Goal: Task Accomplishment & Management: Complete application form

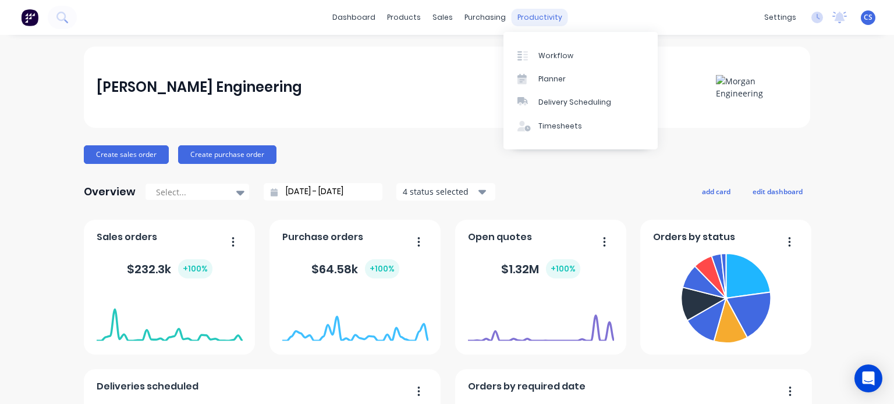
click at [527, 20] on div "productivity" at bounding box center [540, 17] width 56 height 17
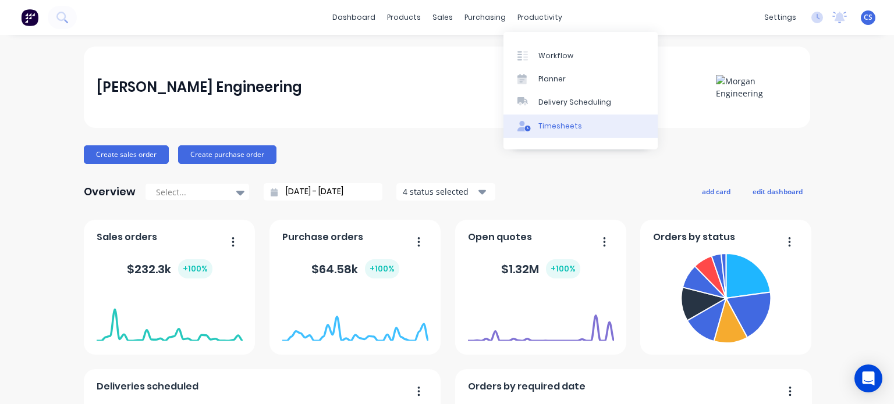
click at [541, 126] on div "Timesheets" at bounding box center [560, 126] width 44 height 10
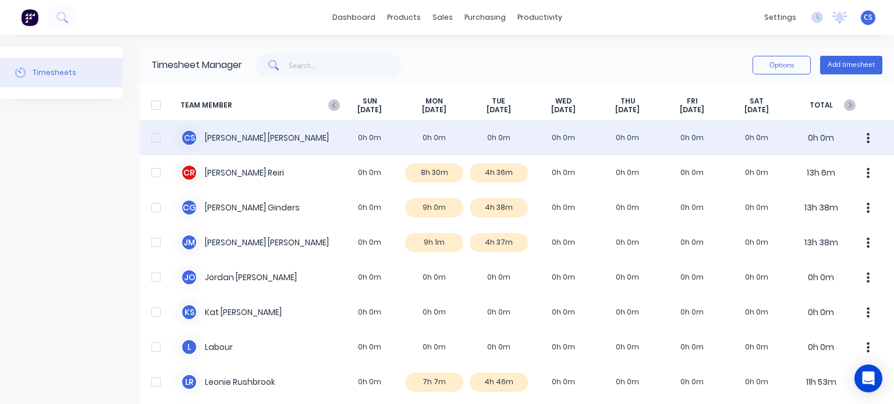
click at [490, 136] on div "C S [PERSON_NAME] 0h 0m 0h 0m 0h 0m 0h 0m 0h 0m 0h 0m 0h 0m 0h 0m" at bounding box center [517, 137] width 754 height 35
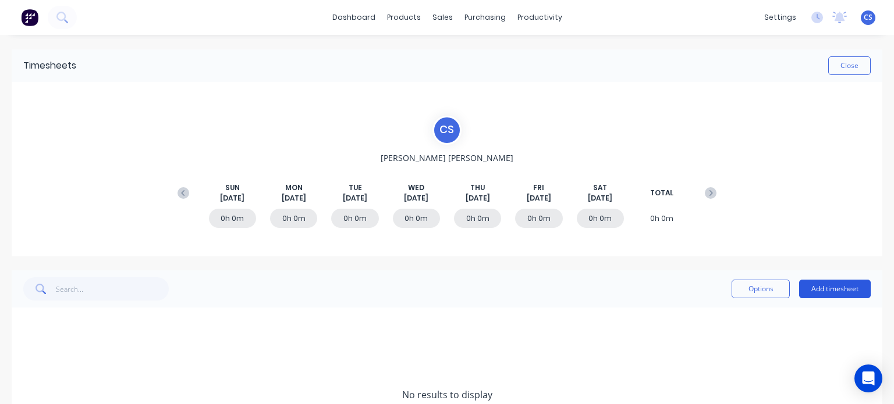
click at [822, 283] on button "Add timesheet" at bounding box center [835, 289] width 72 height 19
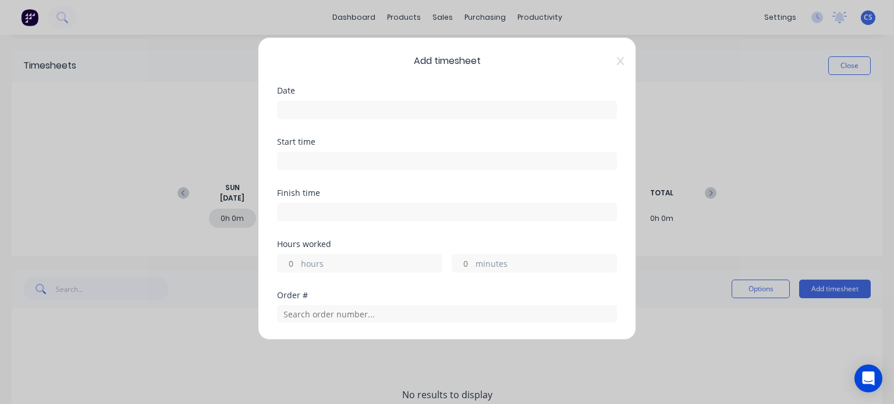
click at [290, 105] on input at bounding box center [447, 109] width 339 height 17
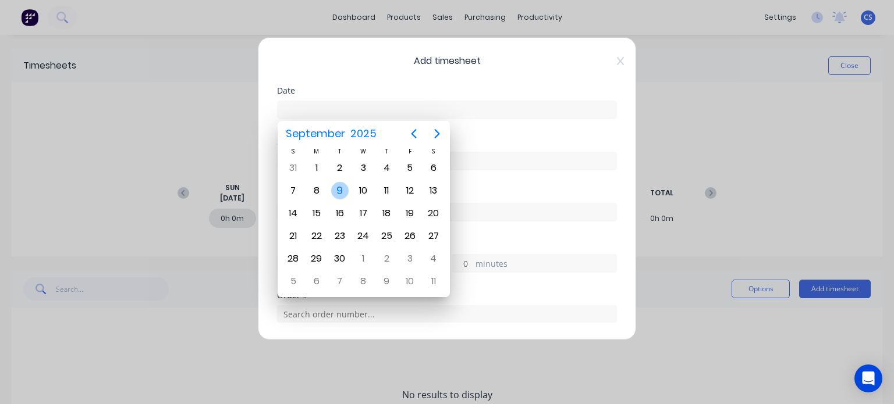
click at [335, 190] on div "9" at bounding box center [339, 190] width 17 height 17
type input "[DATE]"
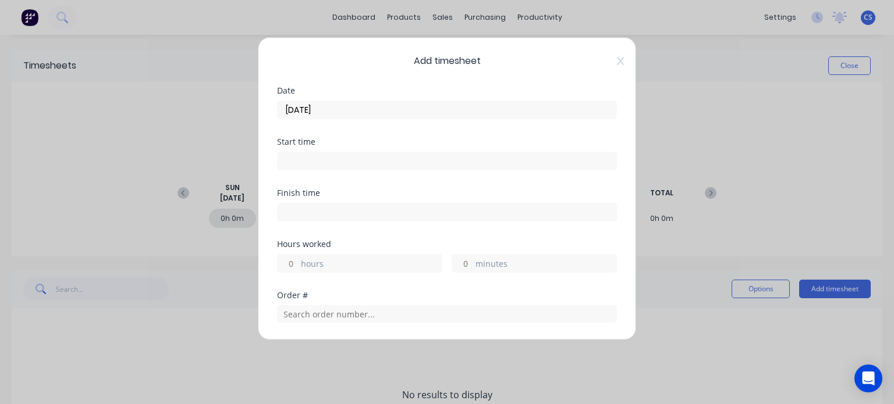
click at [291, 158] on input at bounding box center [447, 160] width 339 height 17
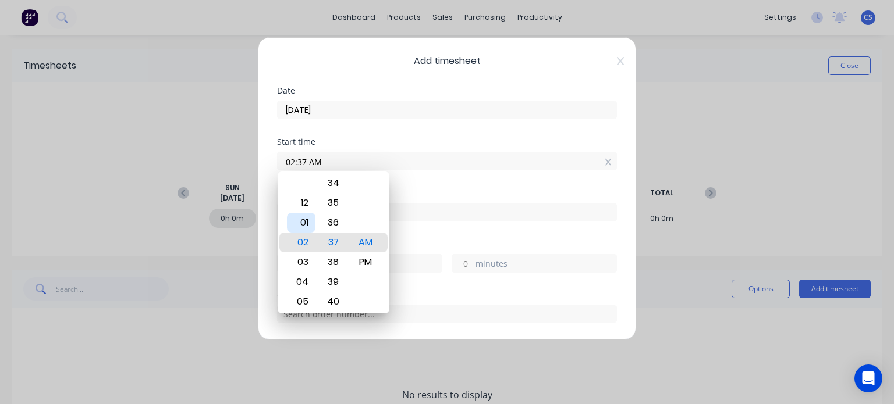
click at [308, 222] on div "01" at bounding box center [301, 223] width 29 height 20
click at [301, 242] on div "09" at bounding box center [301, 243] width 29 height 20
click at [331, 222] on div "00" at bounding box center [333, 223] width 29 height 20
type input "09:00 AM"
click at [364, 239] on div "AM" at bounding box center [365, 243] width 29 height 20
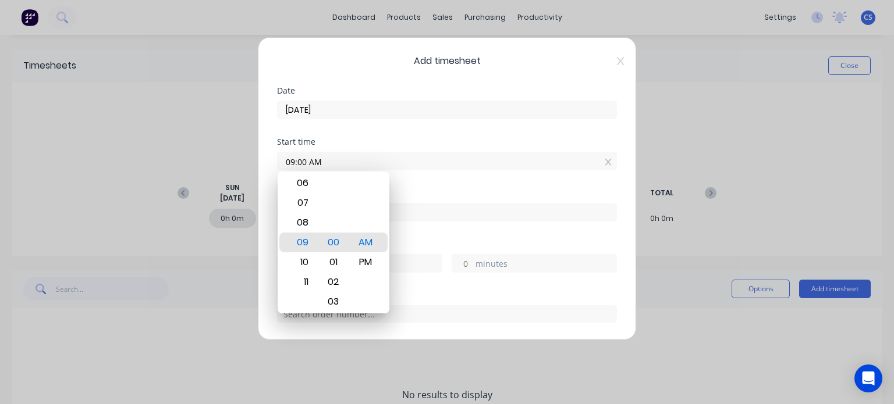
click at [396, 176] on div "Start time 09:00 AM" at bounding box center [447, 163] width 340 height 51
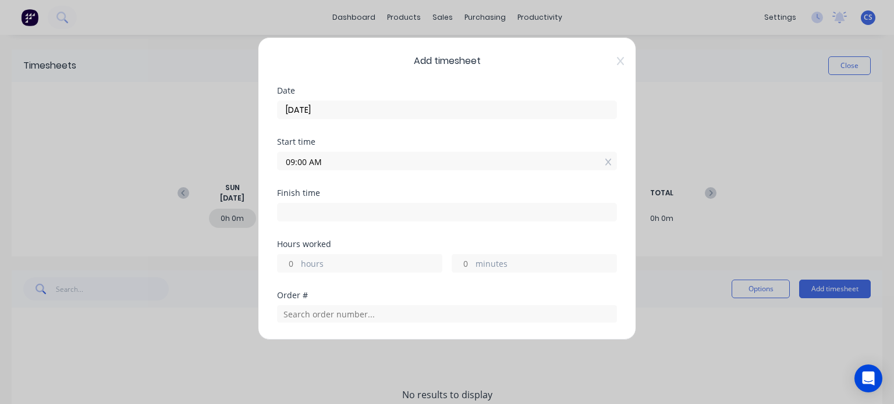
click at [303, 213] on input at bounding box center [447, 212] width 339 height 17
type input "11:38 AM"
type input "2"
type input "38"
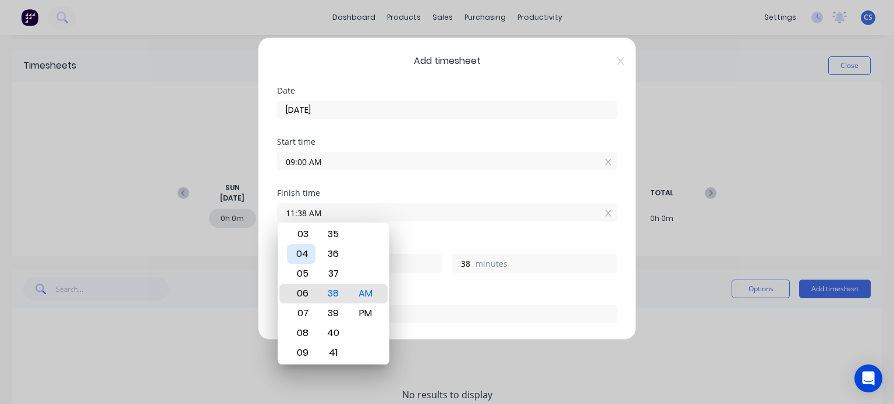
type input "06:38 AM"
type input "21"
type input "01:38 AM"
type input "16"
type input "12:38 AM"
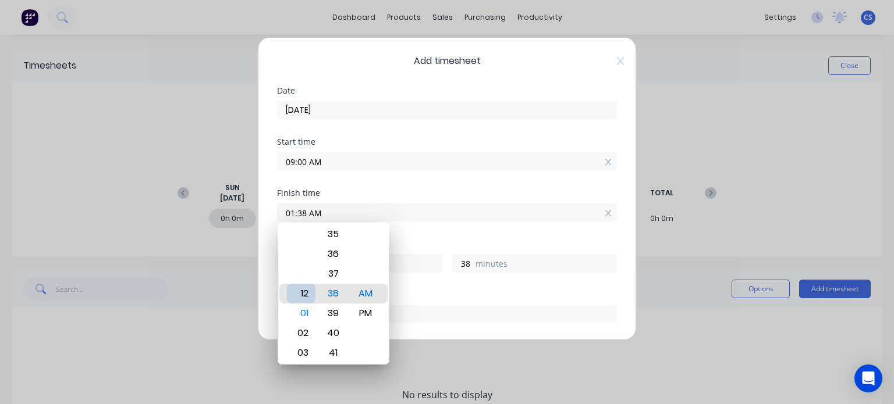
type input "15"
click at [297, 292] on div "12" at bounding box center [301, 294] width 29 height 20
type input "12:34 AM"
type input "34"
type input "12:28 AM"
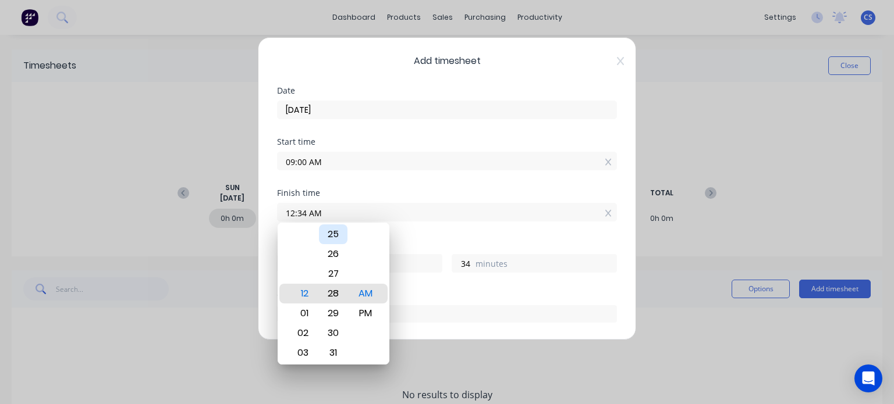
type input "28"
type input "12:24 AM"
type input "24"
type input "12:19 AM"
type input "19"
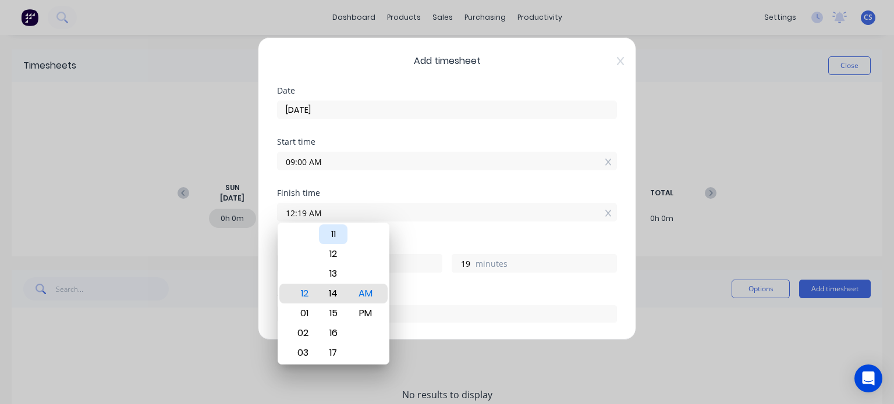
type input "12:14 AM"
type input "14"
type input "12:09 AM"
type input "9"
type input "12:04 AM"
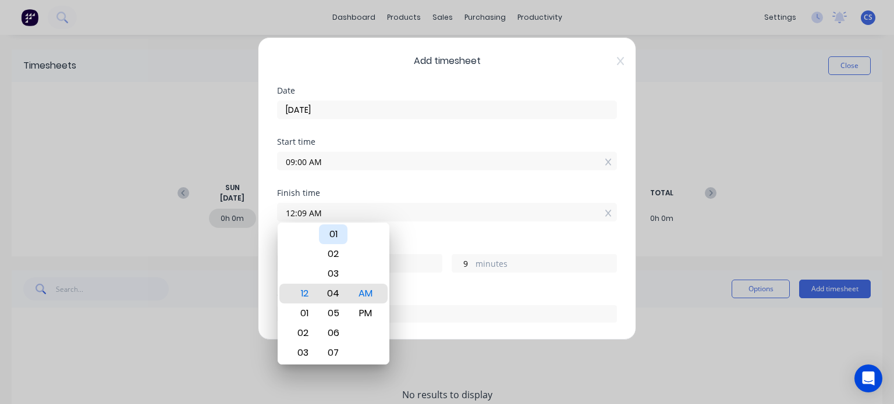
type input "4"
type input "12:03 AM"
type input "3"
click at [334, 234] on div "00" at bounding box center [333, 235] width 29 height 20
type input "12:00 AM"
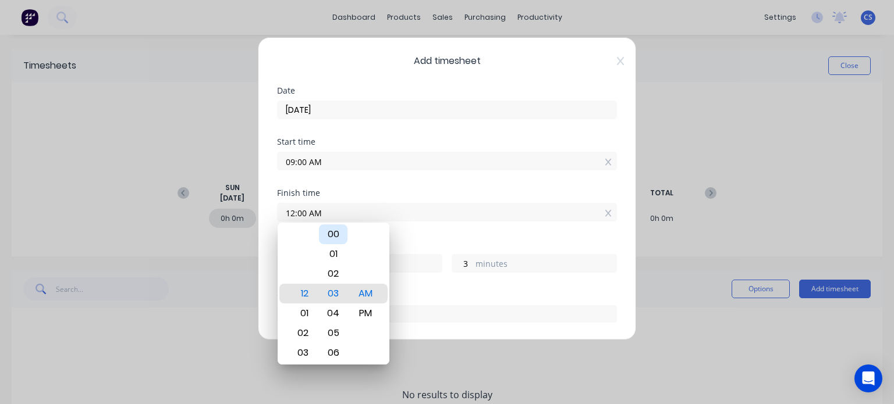
type input "0"
click at [362, 318] on div "PM" at bounding box center [365, 314] width 29 height 20
type input "12:00 PM"
type input "3"
click at [411, 227] on div "Finish time 12:00 PM" at bounding box center [447, 214] width 340 height 51
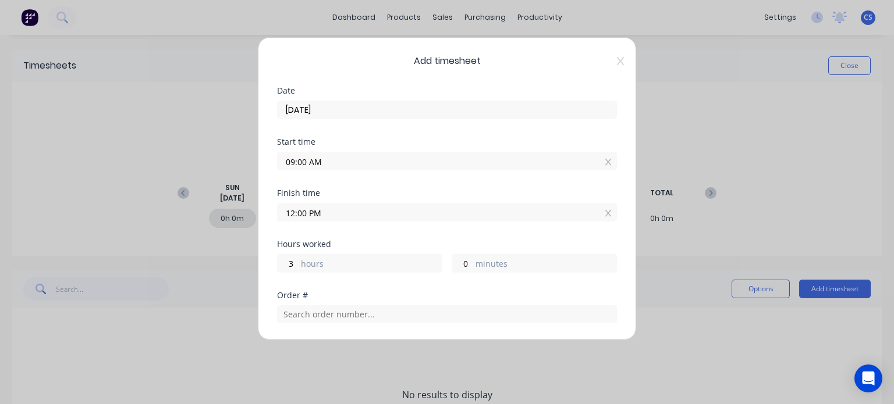
click at [293, 211] on input "12:00 PM" at bounding box center [447, 212] width 339 height 17
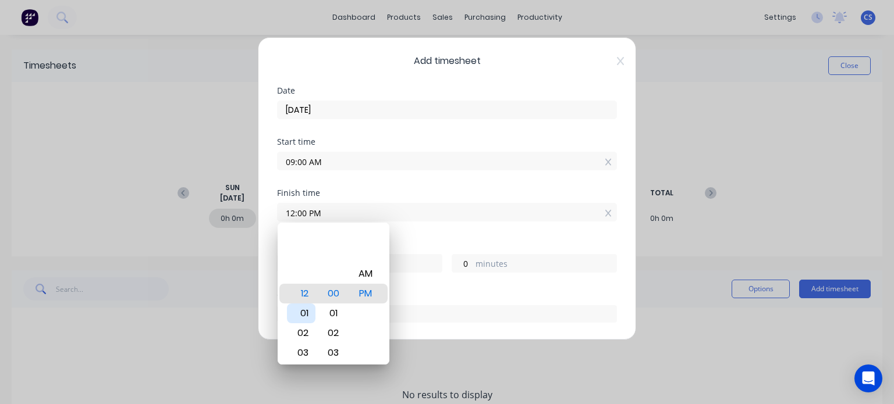
click at [299, 314] on div "01" at bounding box center [301, 314] width 29 height 20
type input "01:00 PM"
type input "4"
click at [417, 233] on div "Finish time 01:00 PM" at bounding box center [447, 214] width 340 height 51
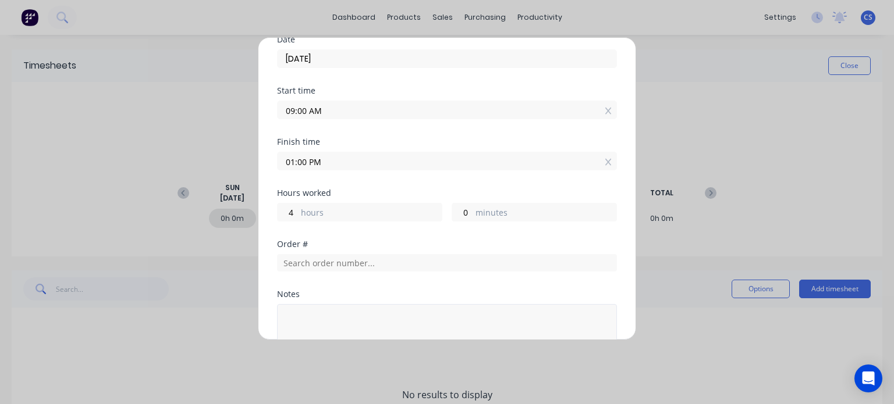
scroll to position [179, 0]
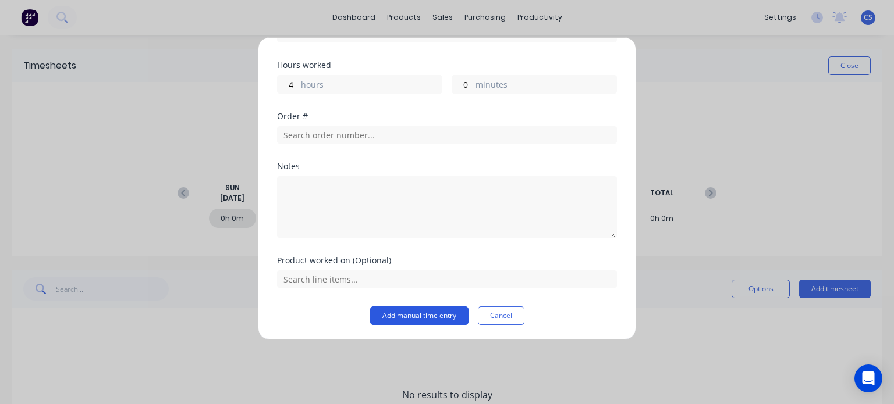
click at [393, 310] on button "Add manual time entry" at bounding box center [419, 316] width 98 height 19
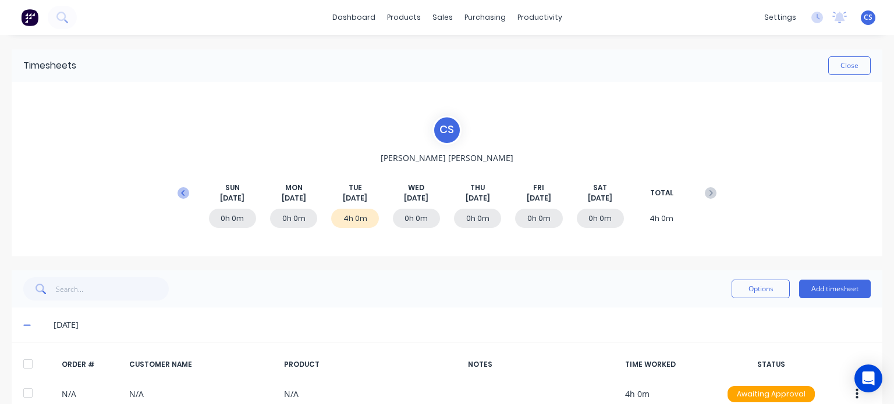
click at [181, 190] on icon at bounding box center [183, 193] width 12 height 12
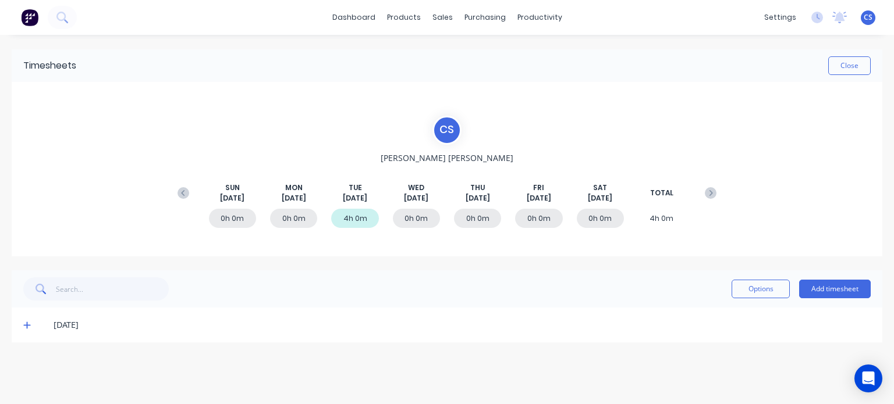
click at [540, 222] on div "0h 0m" at bounding box center [538, 218] width 47 height 19
click at [827, 288] on button "Add timesheet" at bounding box center [835, 289] width 72 height 19
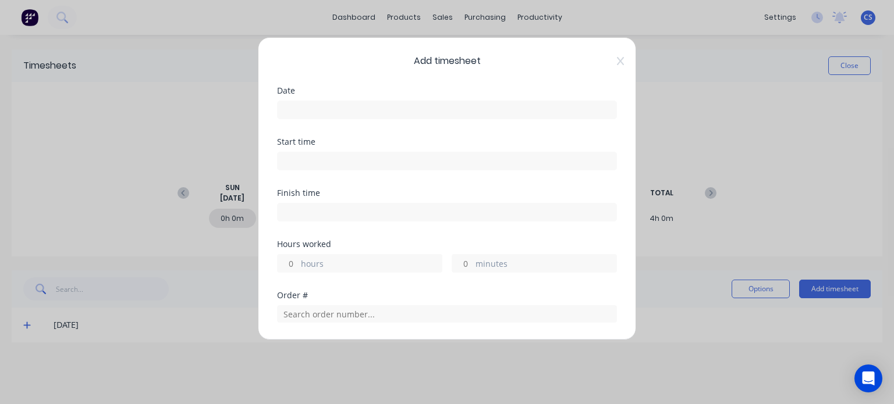
click at [292, 113] on input at bounding box center [447, 109] width 339 height 17
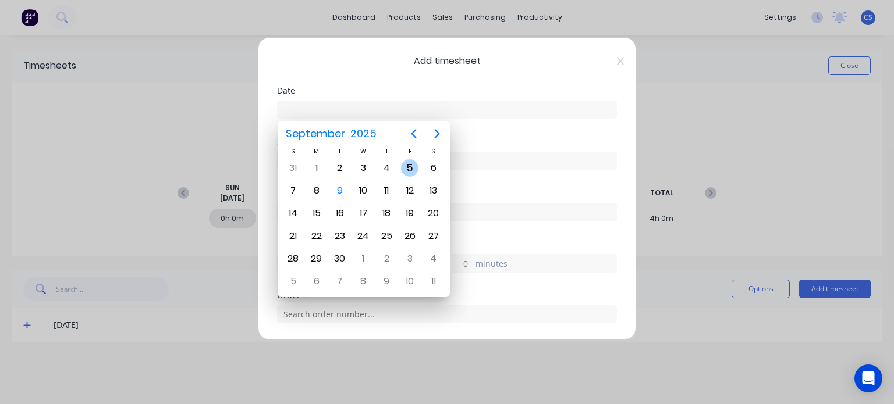
click at [410, 167] on div "5" at bounding box center [409, 167] width 17 height 17
type input "[DATE]"
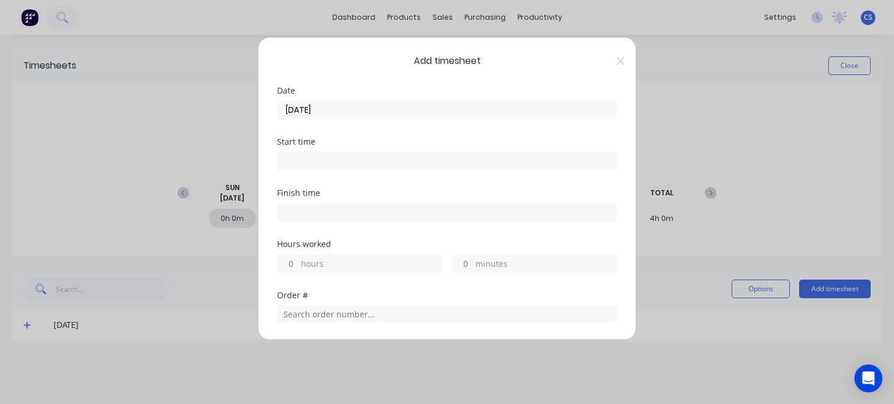
click at [296, 157] on input at bounding box center [447, 160] width 339 height 17
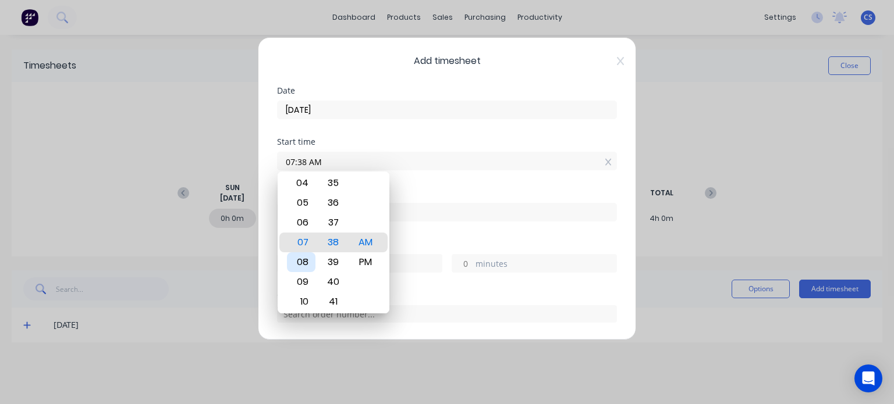
click at [294, 262] on div "08" at bounding box center [301, 263] width 29 height 20
click at [335, 203] on div "30" at bounding box center [333, 203] width 29 height 20
type input "08:30 AM"
click at [361, 239] on div "AM" at bounding box center [365, 243] width 29 height 20
click at [418, 209] on input at bounding box center [447, 212] width 339 height 17
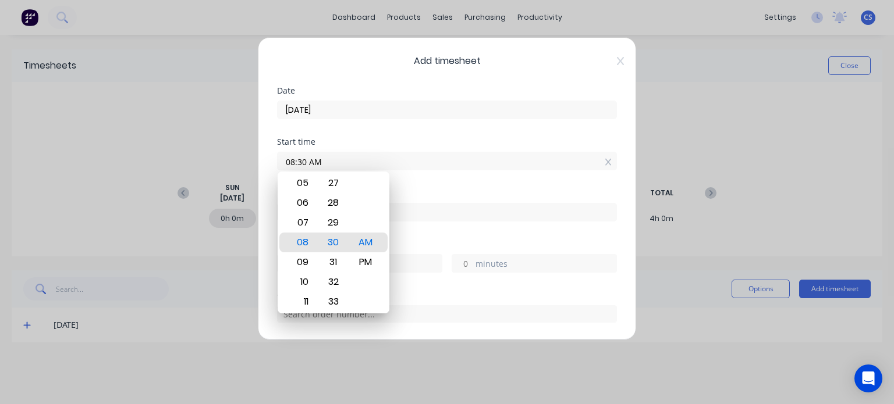
type input "11:39 AM"
type input "3"
type input "9"
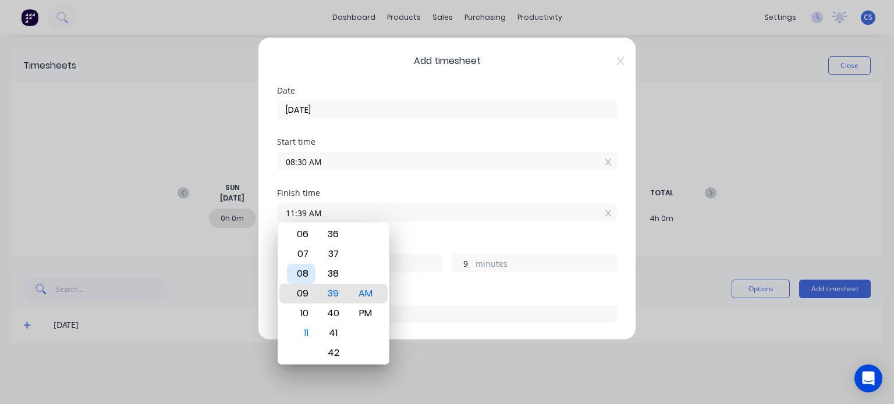
type input "08:39 AM"
type input "0"
type input "03:39 AM"
type input "19"
click at [306, 234] on div "12" at bounding box center [301, 235] width 29 height 20
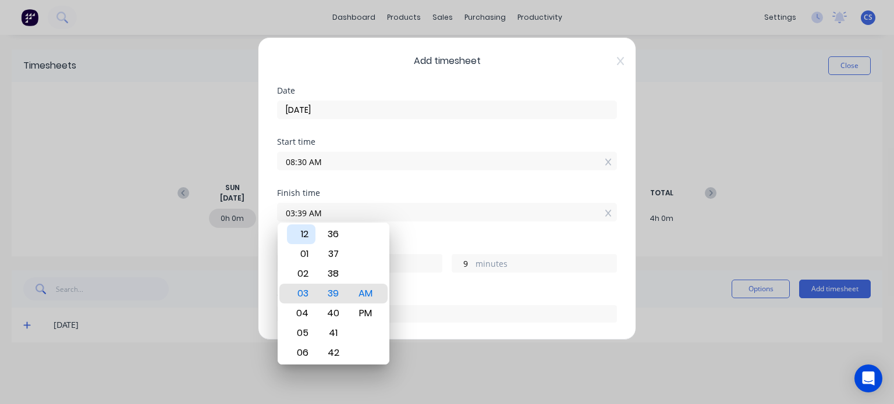
type input "12:39 AM"
type input "16"
type input "12:35 AM"
type input "5"
type input "12:32 AM"
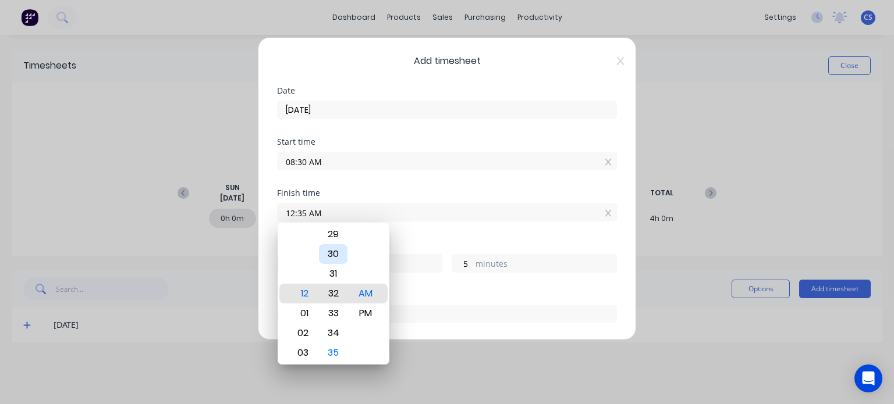
type input "2"
click at [333, 254] on div "30" at bounding box center [333, 254] width 29 height 20
type input "12:30 AM"
type input "0"
click at [363, 312] on div "PM" at bounding box center [365, 314] width 29 height 20
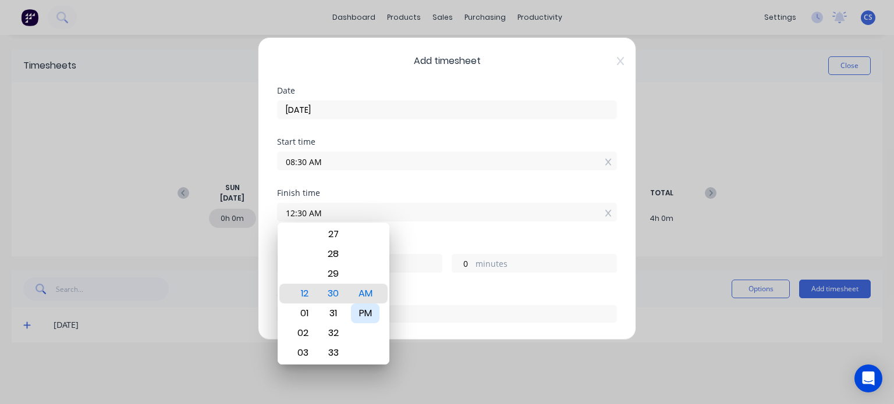
type input "12:30 PM"
type input "4"
click at [431, 225] on div "Finish time 12:30 PM" at bounding box center [447, 214] width 340 height 51
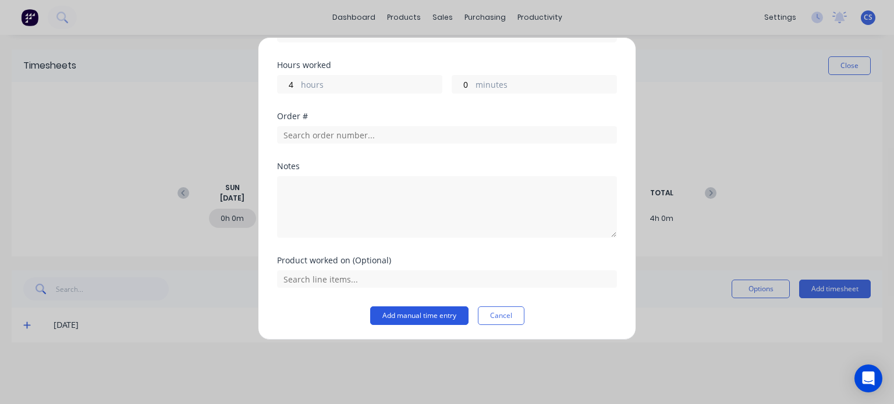
click at [428, 314] on button "Add manual time entry" at bounding box center [419, 316] width 98 height 19
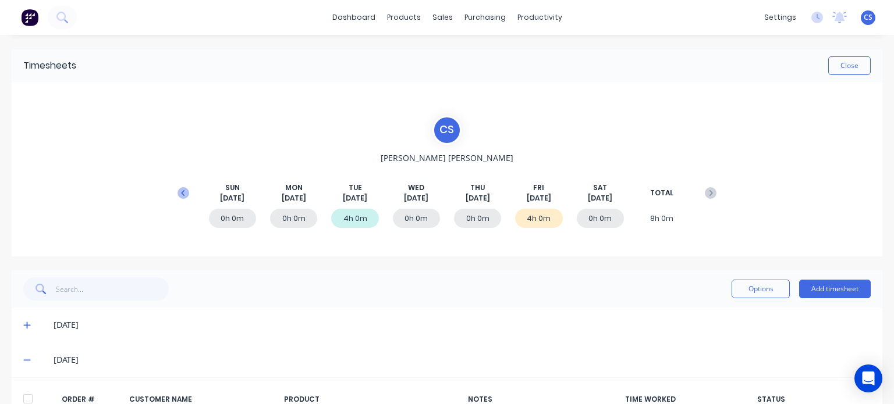
click at [179, 190] on icon at bounding box center [183, 193] width 12 height 12
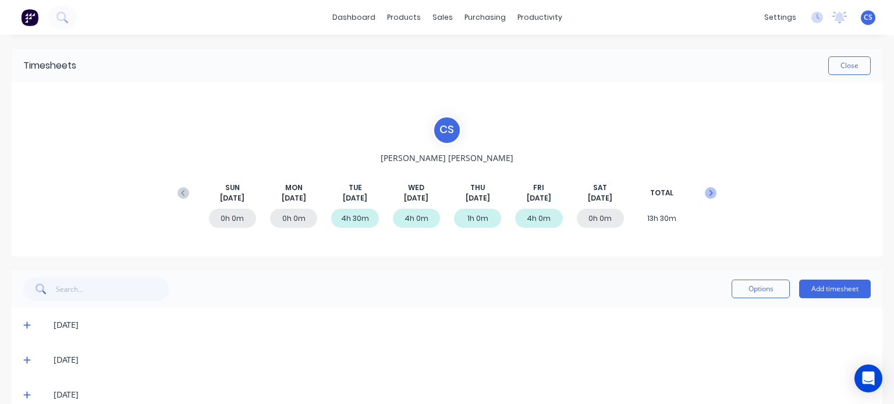
click at [705, 192] on icon at bounding box center [711, 193] width 12 height 12
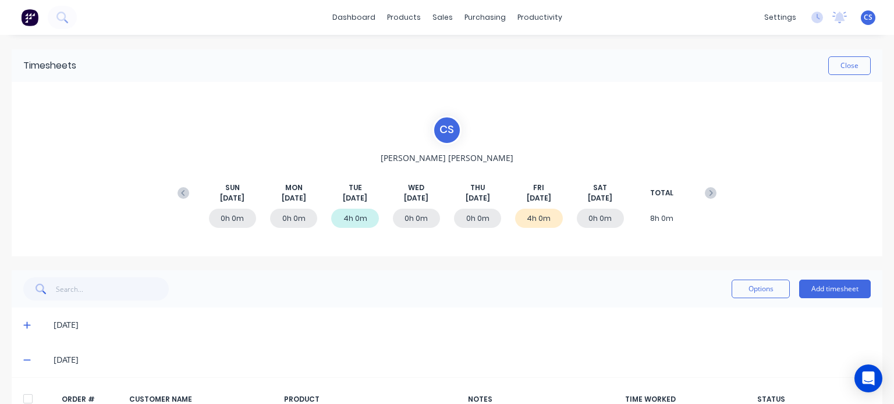
click at [402, 218] on div "0h 0m" at bounding box center [416, 218] width 47 height 19
click at [812, 285] on button "Add timesheet" at bounding box center [835, 289] width 72 height 19
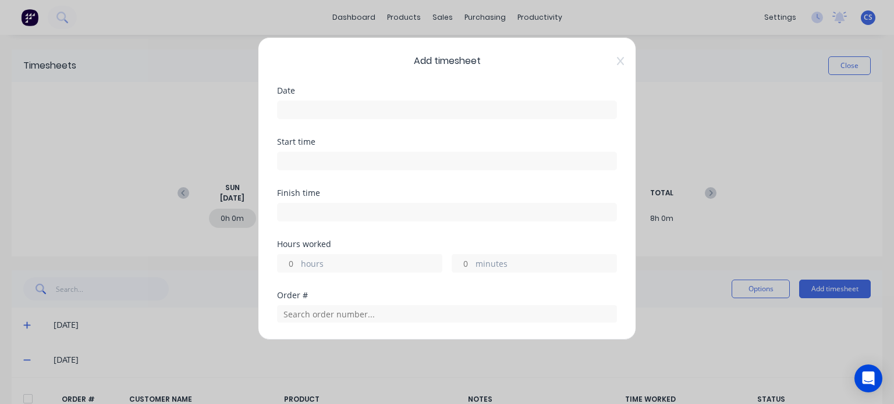
click at [306, 108] on input at bounding box center [447, 109] width 339 height 17
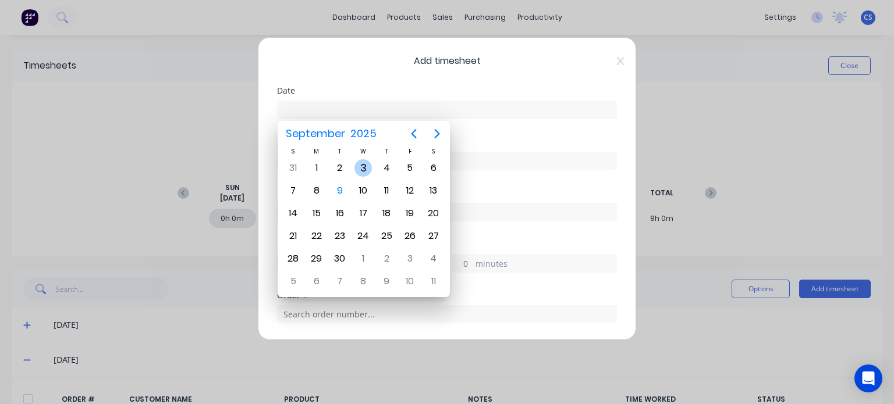
click at [360, 172] on div "3" at bounding box center [362, 167] width 17 height 17
type input "[DATE]"
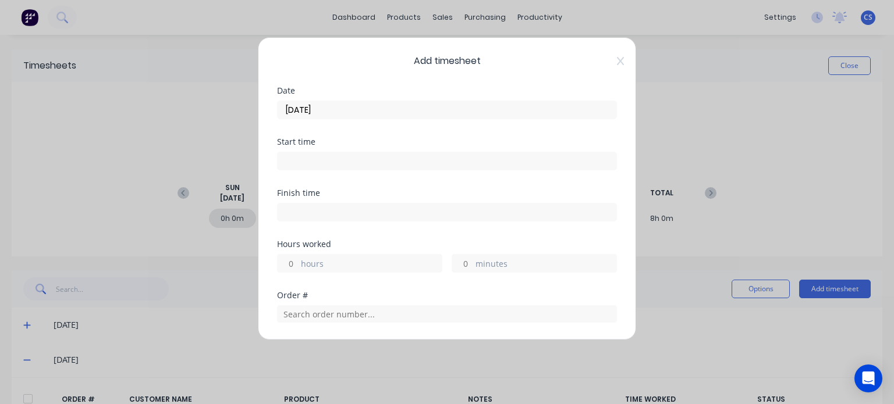
click at [290, 157] on input at bounding box center [447, 160] width 339 height 17
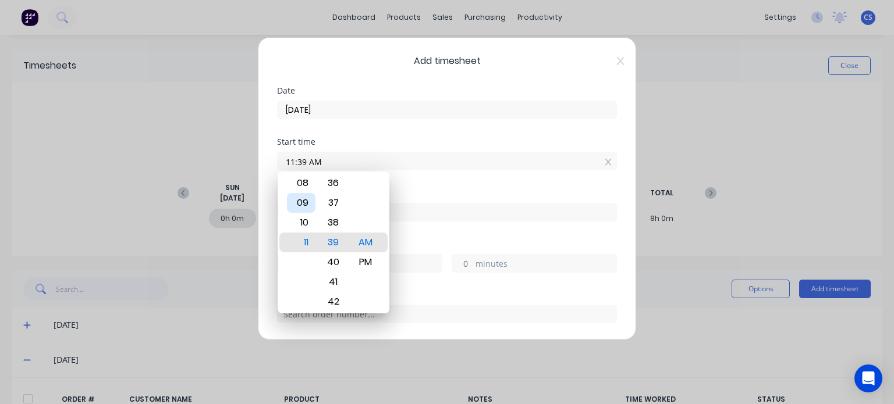
click at [303, 197] on div "09" at bounding box center [301, 203] width 29 height 20
click at [332, 223] on div "00" at bounding box center [333, 223] width 29 height 20
type input "09:00 AM"
click at [366, 244] on div "AM" at bounding box center [365, 243] width 29 height 20
click at [460, 196] on div "Finish time" at bounding box center [447, 193] width 340 height 8
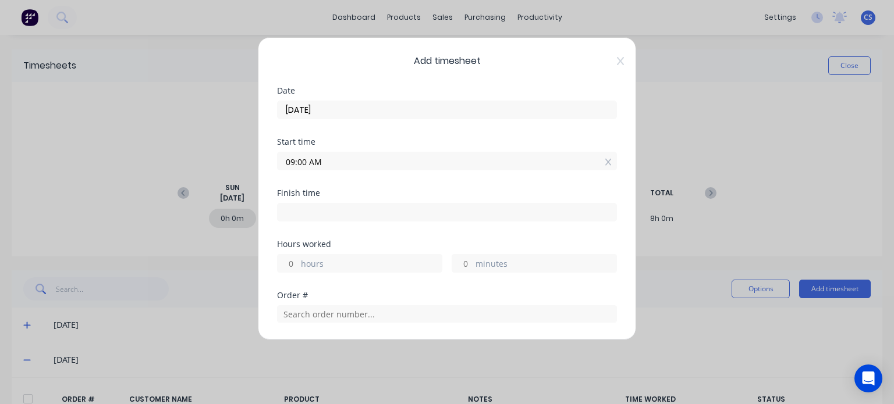
click at [291, 208] on input at bounding box center [447, 212] width 339 height 17
type input "11:40 AM"
type input "2"
type input "40"
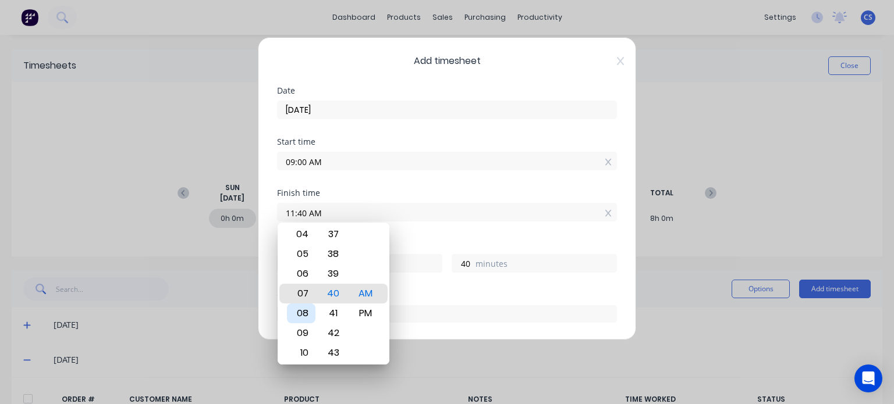
type input "07:40 AM"
type input "22"
type input "02:40 AM"
type input "17"
click at [299, 255] on div "12" at bounding box center [301, 254] width 29 height 20
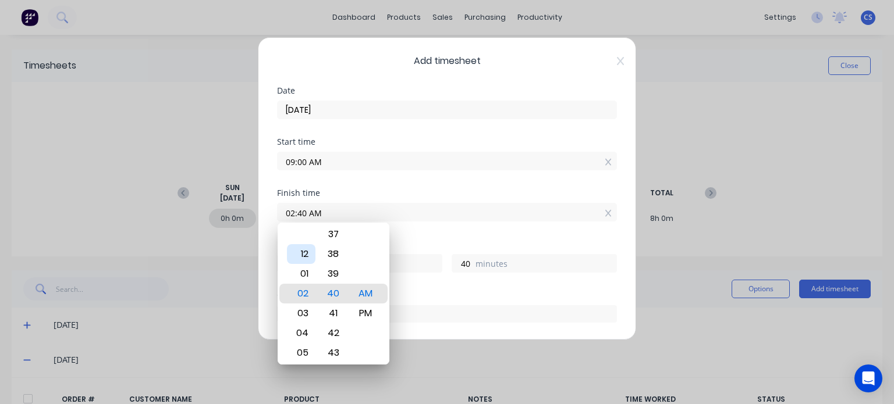
type input "12:40 AM"
type input "15"
type input "12:36 AM"
type input "36"
type input "12:31 AM"
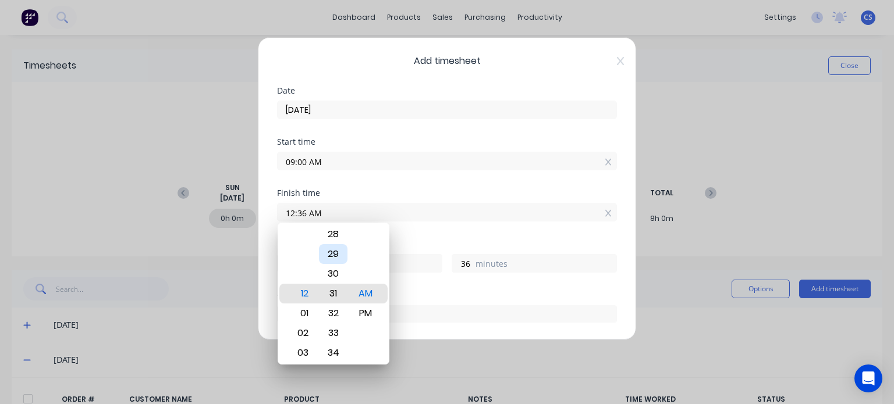
type input "31"
type input "12:26 AM"
type input "26"
type input "12:22 AM"
type input "22"
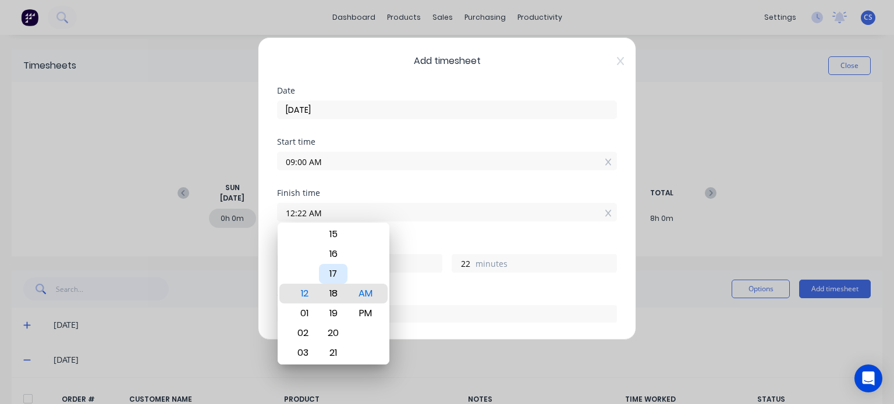
type input "12:17 AM"
type input "17"
type input "12:13 AM"
type input "13"
type input "12:08 AM"
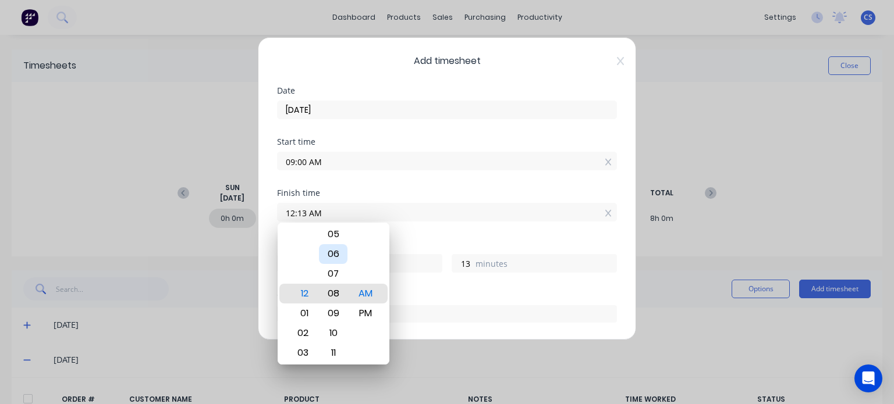
type input "8"
type input "12:03 AM"
type input "3"
drag, startPoint x: 333, startPoint y: 230, endPoint x: 365, endPoint y: 281, distance: 60.7
click at [333, 232] on div "00" at bounding box center [333, 235] width 29 height 20
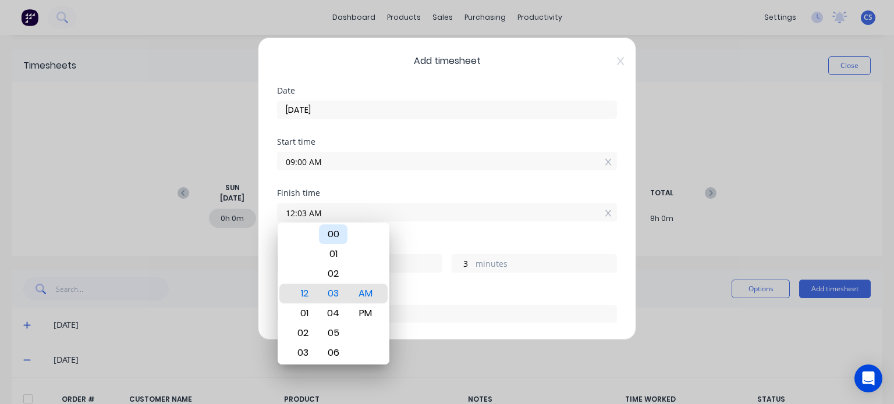
type input "12:00 AM"
type input "0"
click at [369, 320] on div "PM" at bounding box center [365, 314] width 29 height 20
type input "12:00 PM"
type input "3"
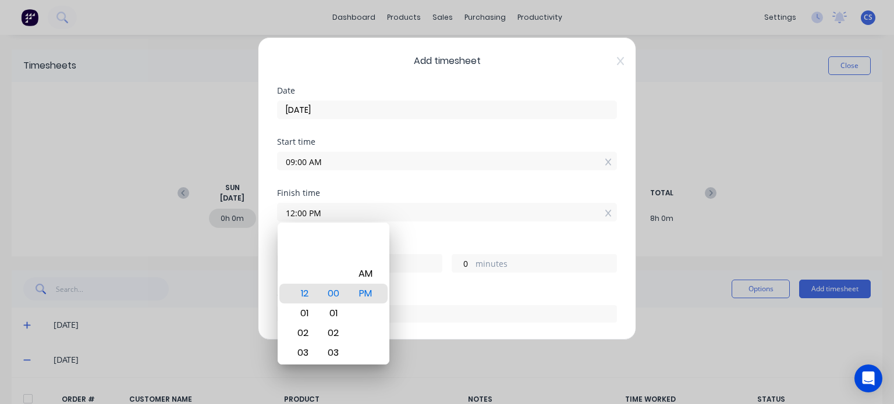
click at [461, 204] on input "12:00 PM" at bounding box center [447, 212] width 339 height 17
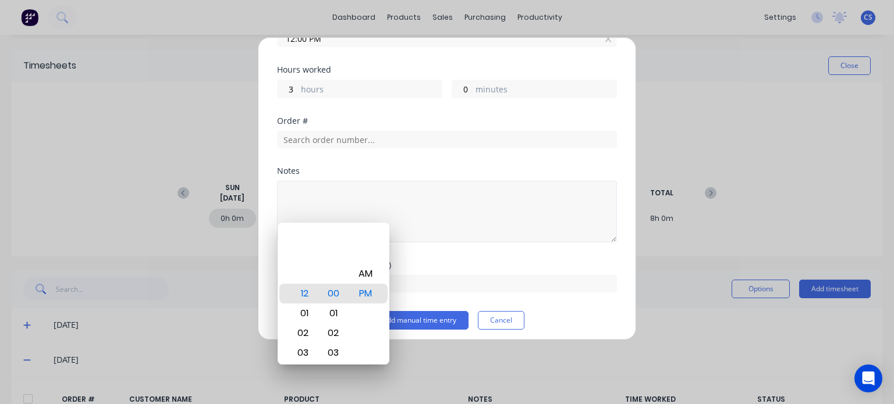
click at [538, 237] on textarea at bounding box center [447, 212] width 340 height 62
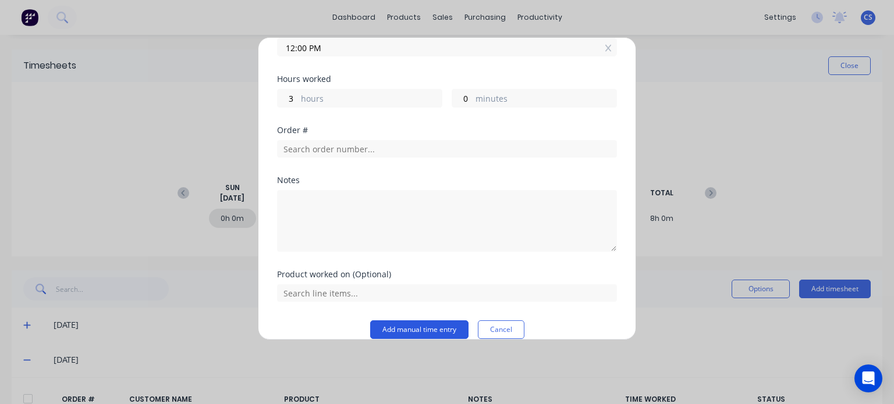
click at [427, 326] on button "Add manual time entry" at bounding box center [419, 330] width 98 height 19
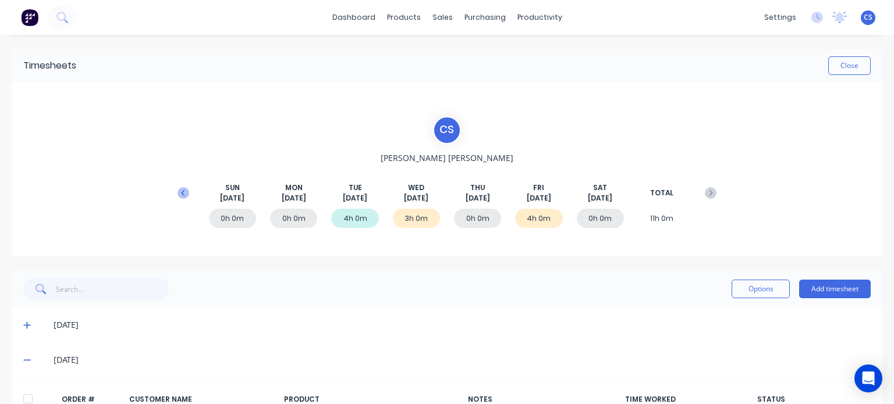
click at [180, 194] on icon at bounding box center [183, 193] width 12 height 12
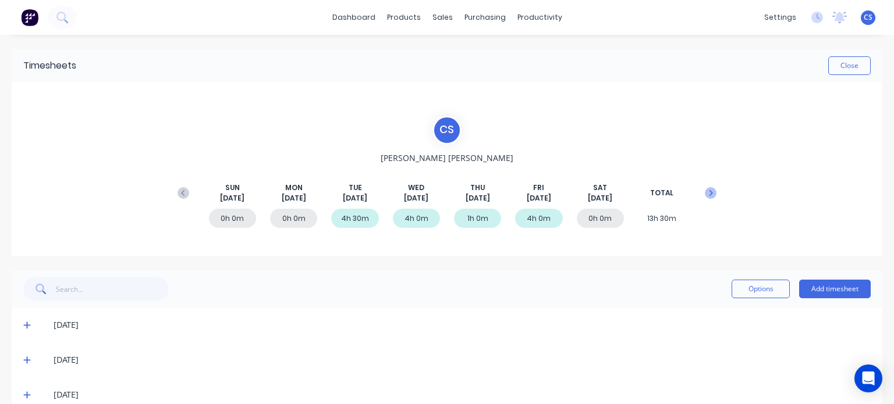
click at [705, 191] on icon at bounding box center [711, 193] width 12 height 12
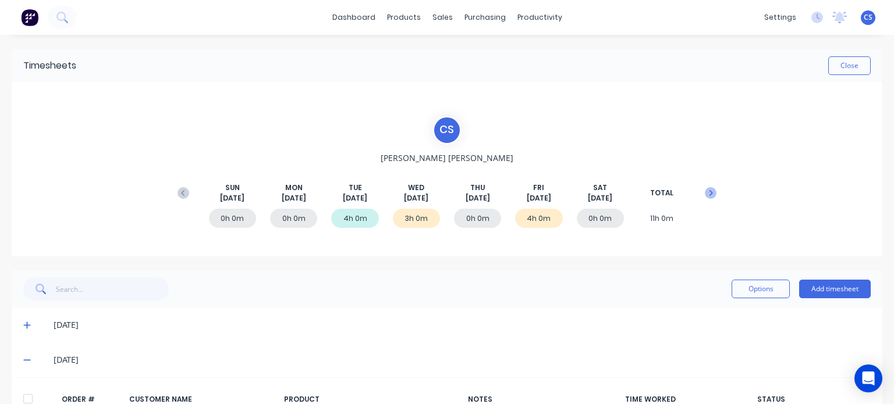
click at [705, 193] on icon at bounding box center [711, 193] width 12 height 12
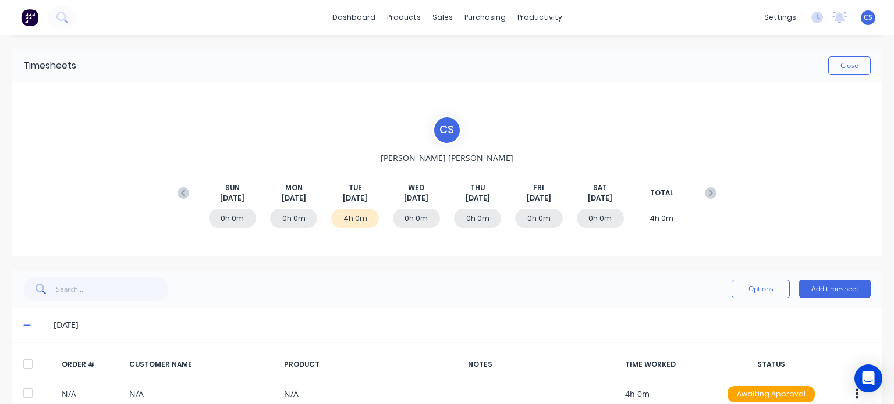
click at [342, 219] on div "4h 0m" at bounding box center [354, 218] width 47 height 19
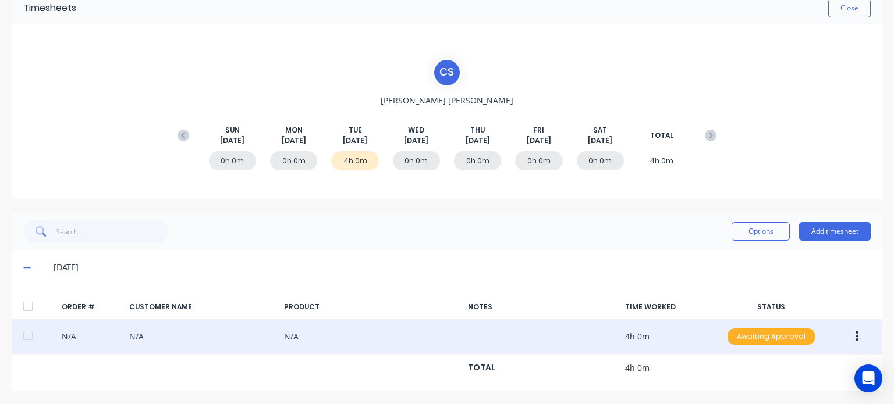
click at [754, 337] on div "Awaiting Approval" at bounding box center [770, 337] width 87 height 16
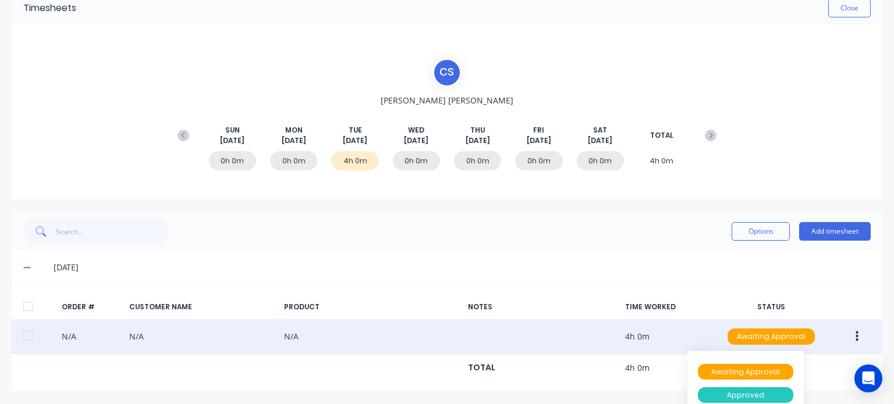
click at [736, 394] on div "Approved" at bounding box center [745, 396] width 95 height 16
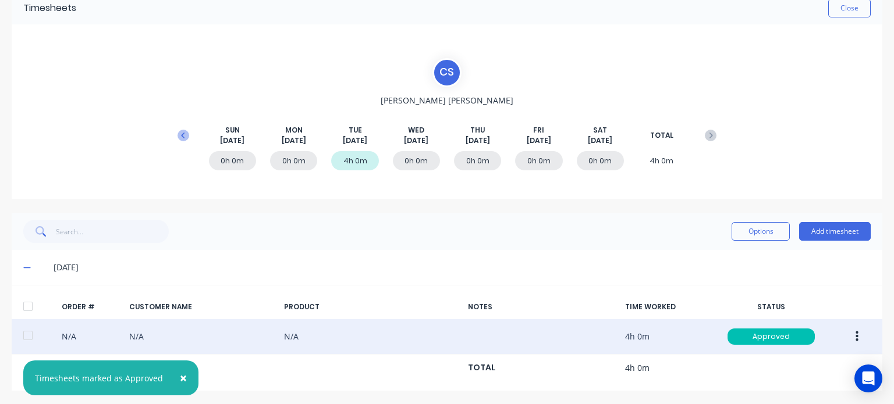
click at [177, 137] on icon at bounding box center [183, 136] width 12 height 12
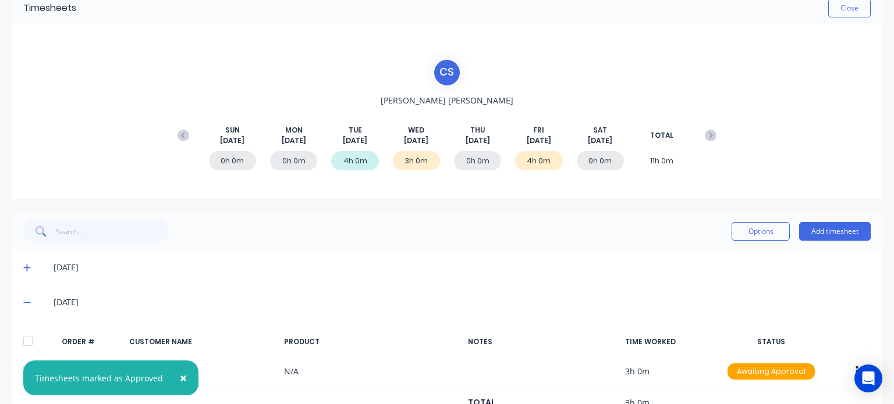
click at [393, 163] on div "3h 0m" at bounding box center [416, 160] width 47 height 19
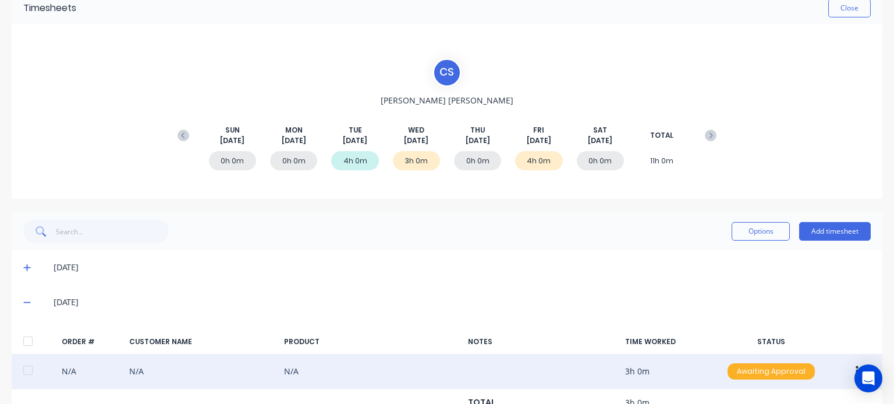
click at [755, 374] on div "Awaiting Approval" at bounding box center [770, 372] width 87 height 16
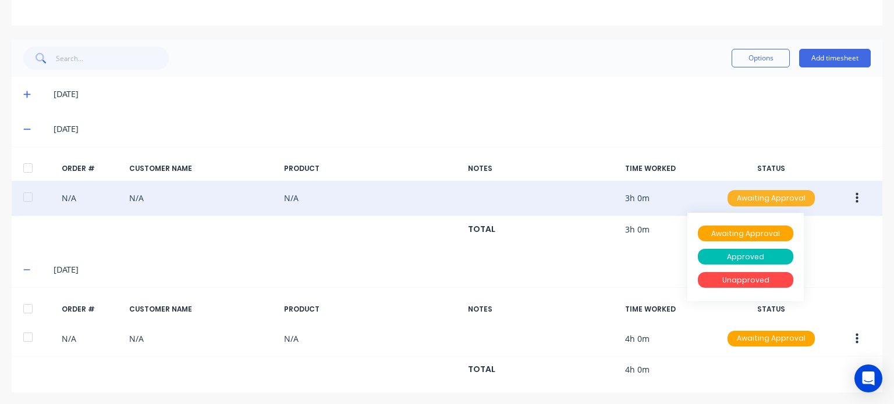
scroll to position [233, 0]
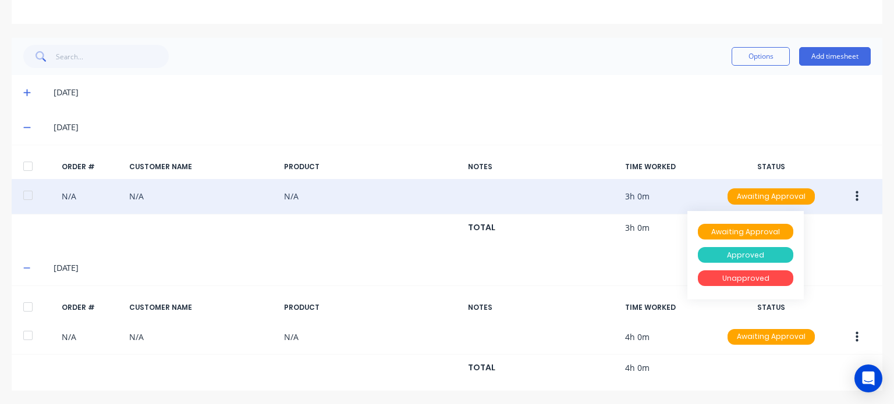
click at [740, 253] on div "Approved" at bounding box center [745, 255] width 95 height 16
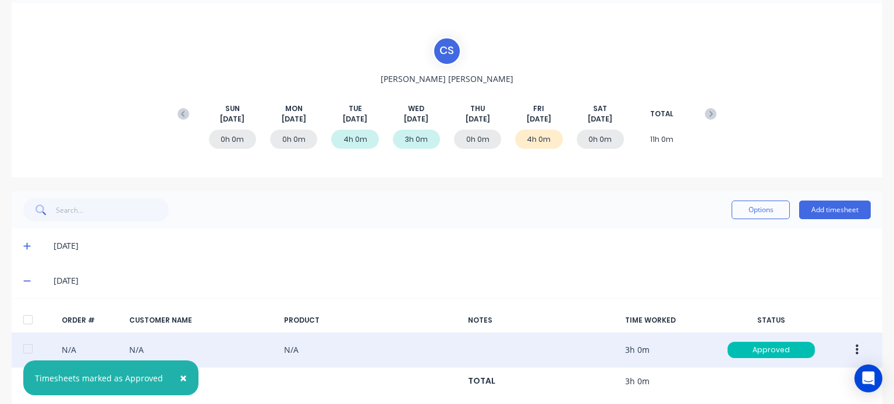
scroll to position [0, 0]
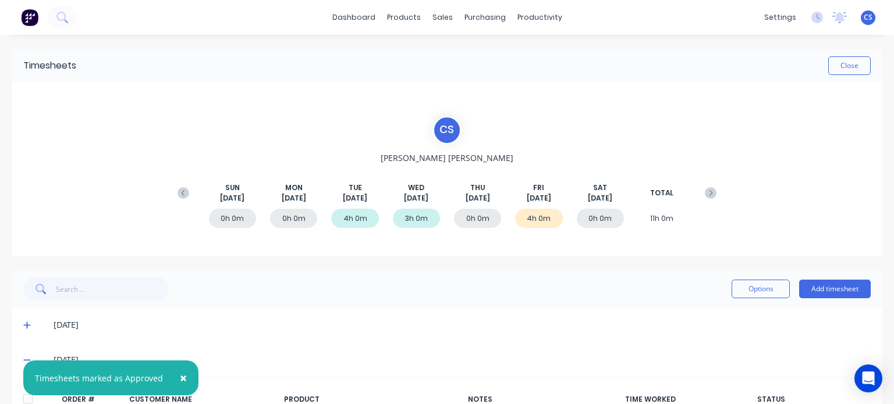
click at [536, 219] on div "4h 0m" at bounding box center [538, 218] width 47 height 19
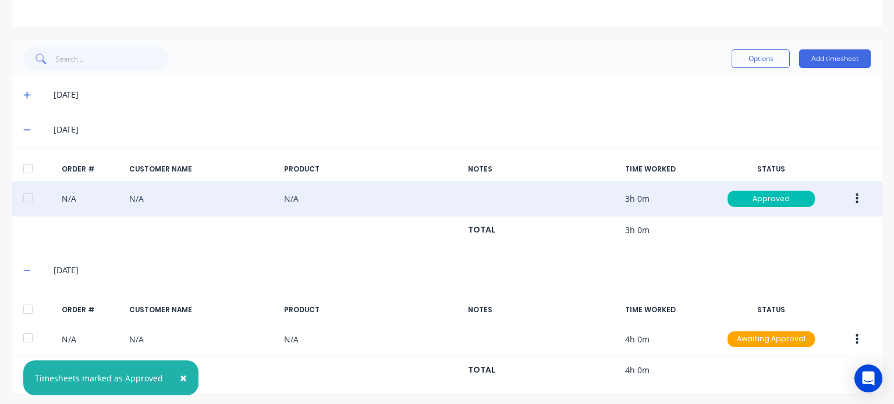
scroll to position [233, 0]
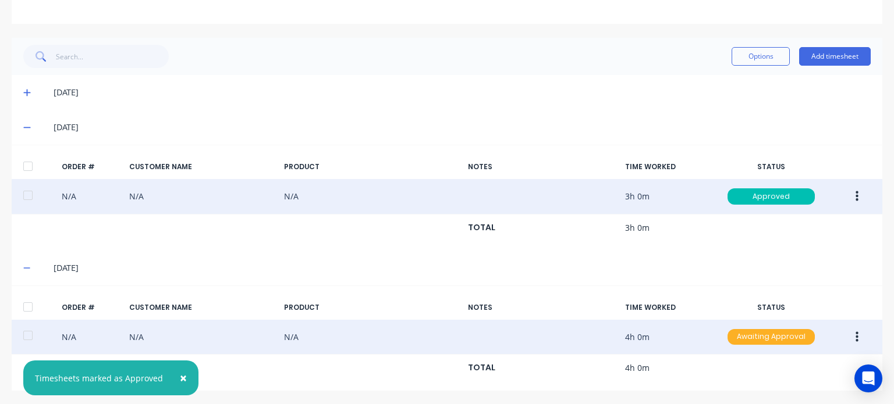
click at [760, 335] on div "Awaiting Approval" at bounding box center [770, 337] width 87 height 16
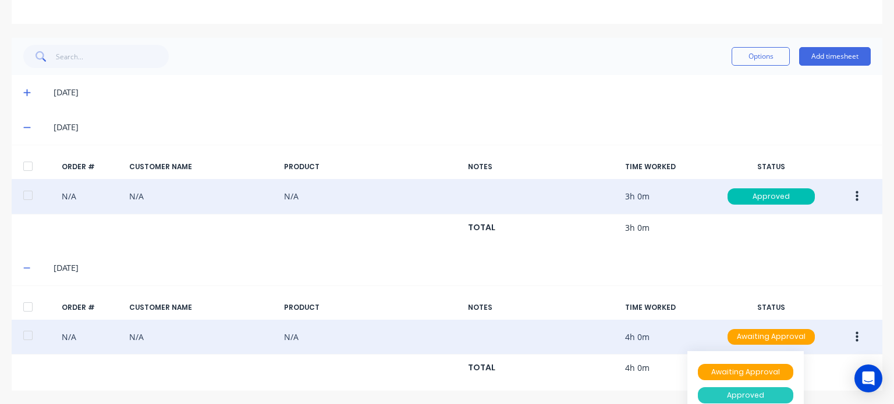
click at [747, 394] on div "Approved" at bounding box center [745, 396] width 95 height 16
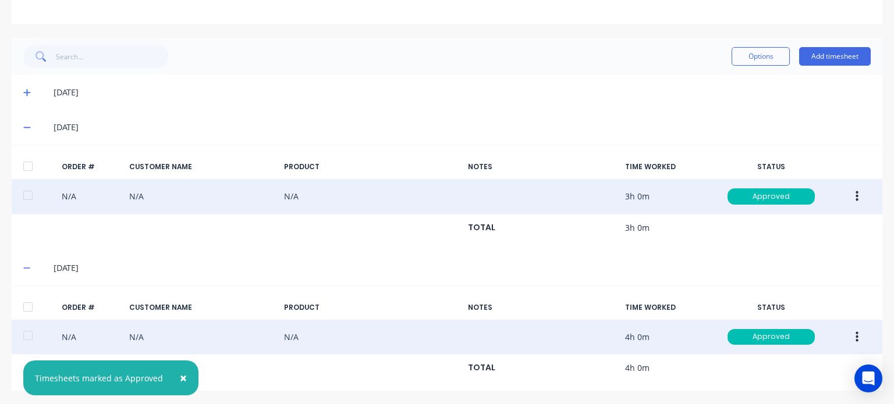
scroll to position [0, 0]
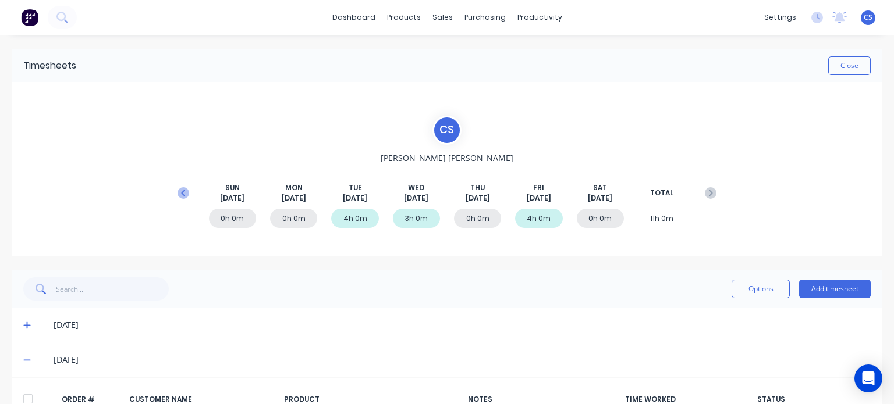
click at [182, 195] on icon at bounding box center [182, 193] width 3 height 6
click at [705, 194] on icon at bounding box center [711, 193] width 12 height 12
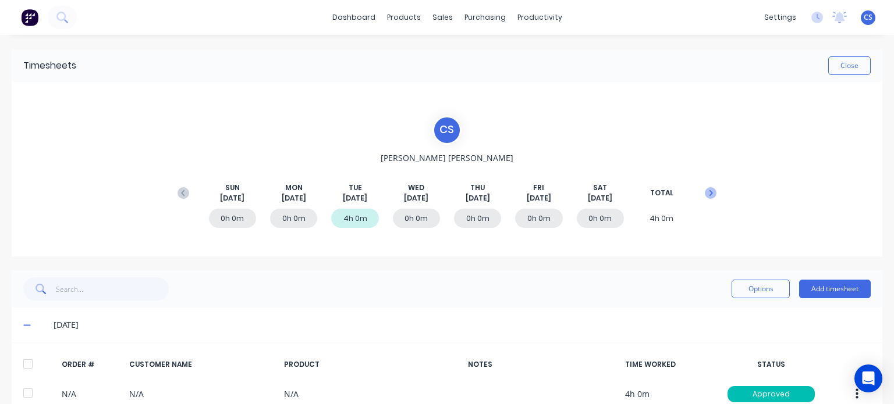
click at [705, 190] on icon at bounding box center [711, 193] width 12 height 12
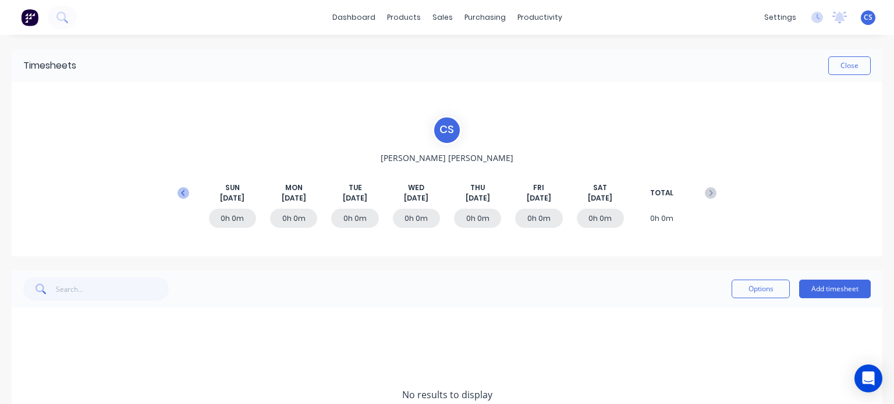
click at [181, 193] on icon at bounding box center [182, 193] width 3 height 6
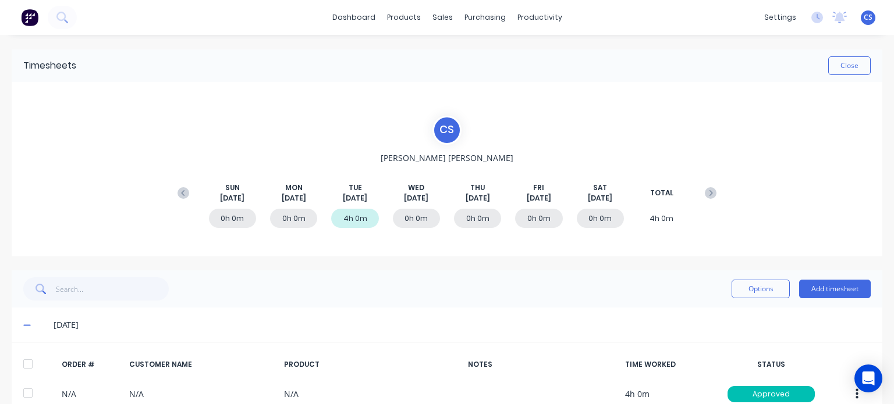
scroll to position [58, 0]
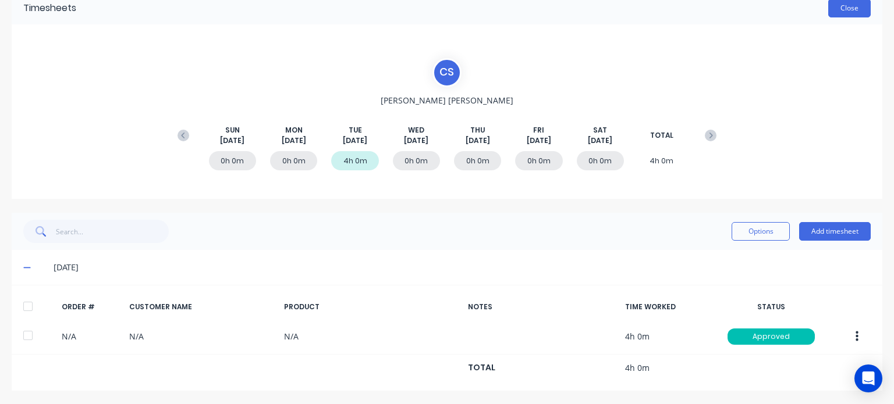
click at [843, 9] on button "Close" at bounding box center [849, 8] width 42 height 19
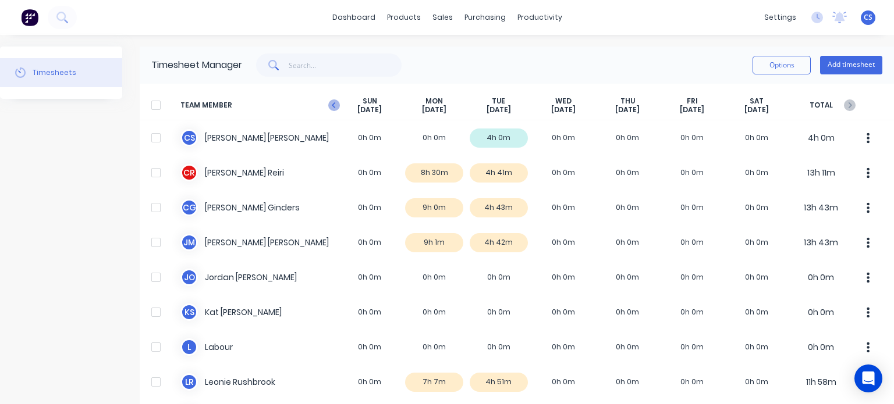
click at [334, 107] on icon "button" at bounding box center [333, 105] width 3 height 6
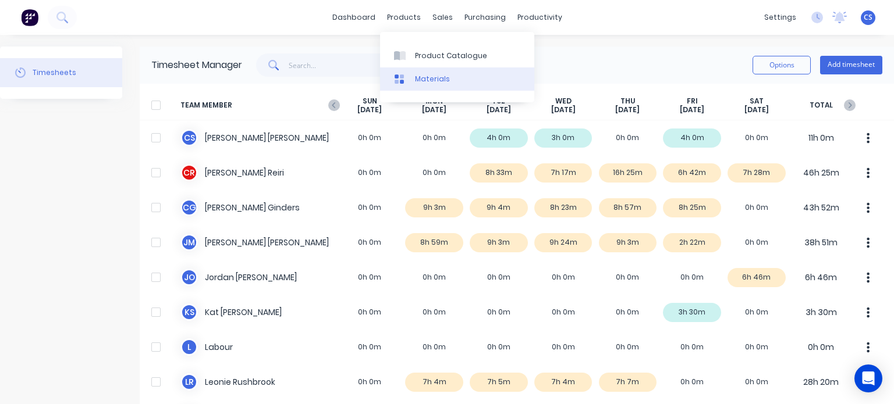
click at [419, 74] on div "Materials" at bounding box center [432, 79] width 35 height 10
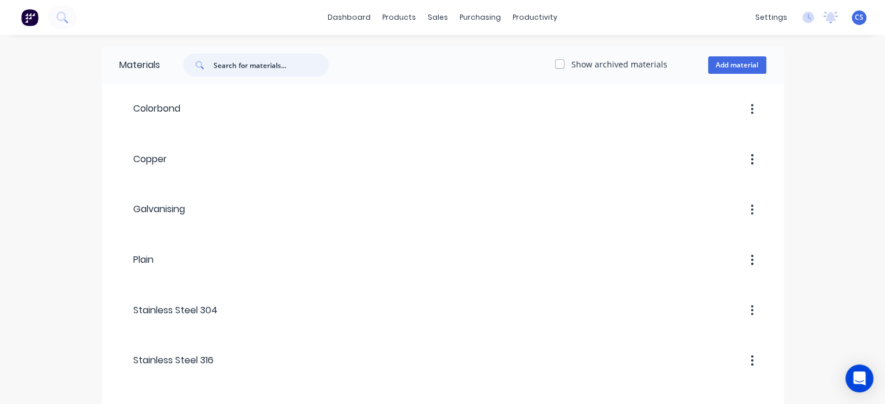
click at [238, 62] on input "text" at bounding box center [271, 65] width 115 height 23
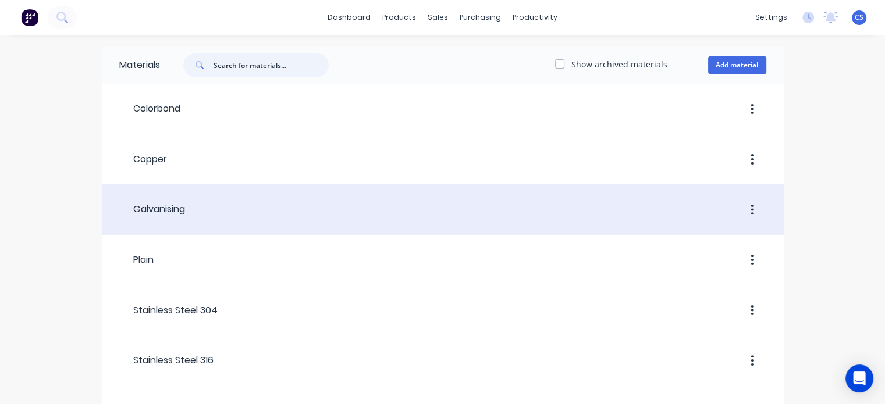
type input "3"
type input "M16X150"
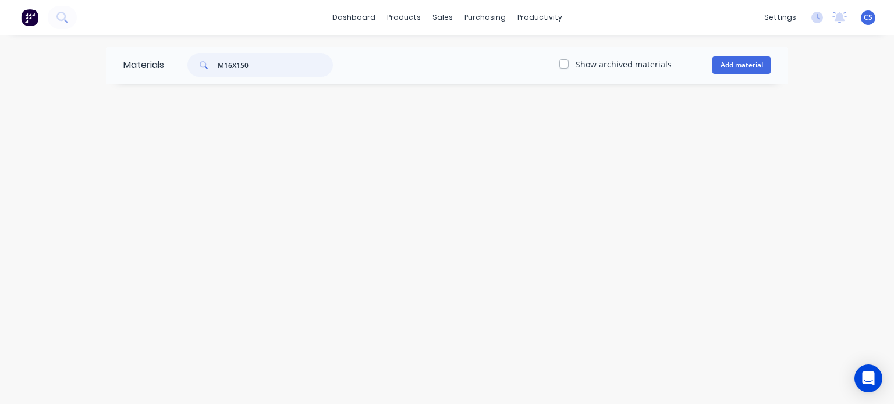
drag, startPoint x: 219, startPoint y: 63, endPoint x: 257, endPoint y: 67, distance: 38.0
click at [257, 67] on input "M16X150" at bounding box center [275, 65] width 115 height 23
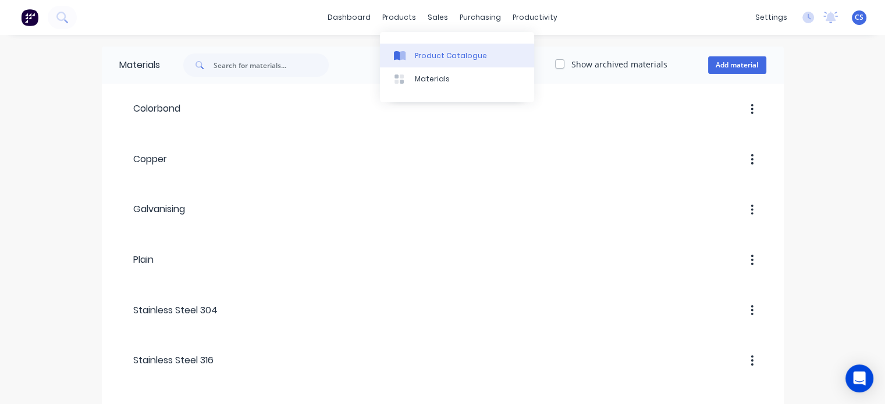
click at [438, 52] on div "Product Catalogue" at bounding box center [451, 56] width 72 height 10
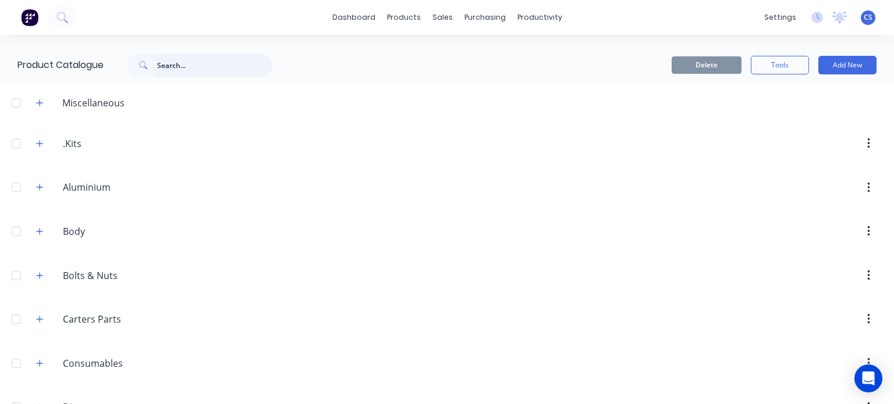
click at [185, 70] on input "text" at bounding box center [214, 65] width 115 height 23
paste input "M16X150"
type input "M16X150"
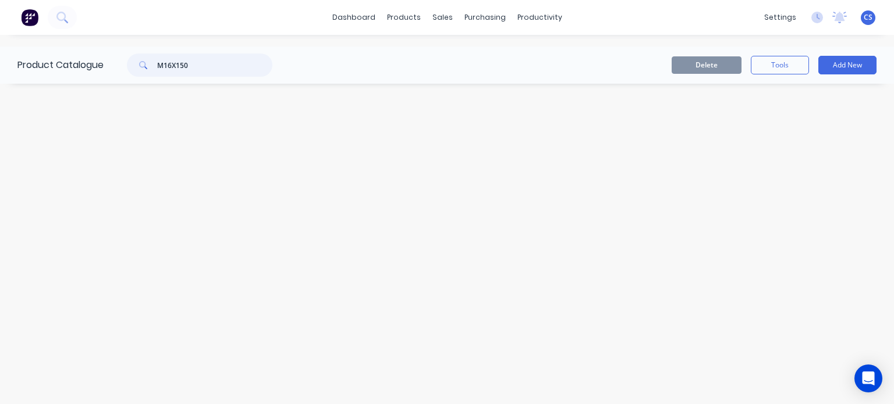
drag, startPoint x: 198, startPoint y: 67, endPoint x: 128, endPoint y: 53, distance: 71.2
click at [128, 54] on div "M16X150" at bounding box center [193, 65] width 157 height 23
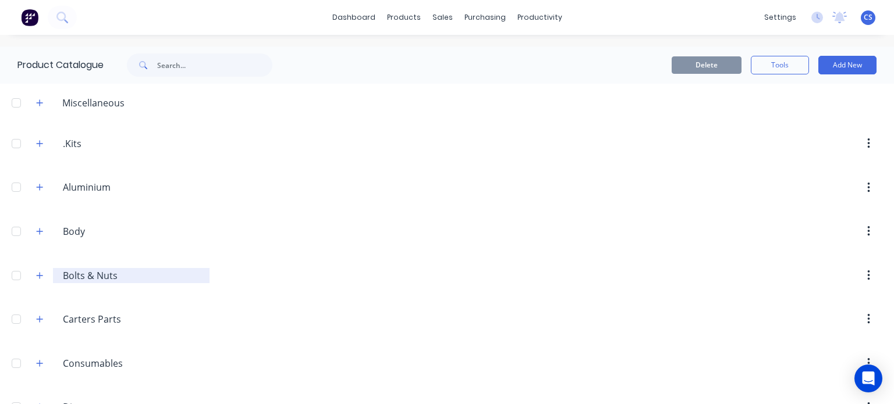
click at [68, 269] on input "Bolts & Nuts" at bounding box center [132, 276] width 138 height 14
click at [42, 274] on icon "button" at bounding box center [40, 275] width 6 height 6
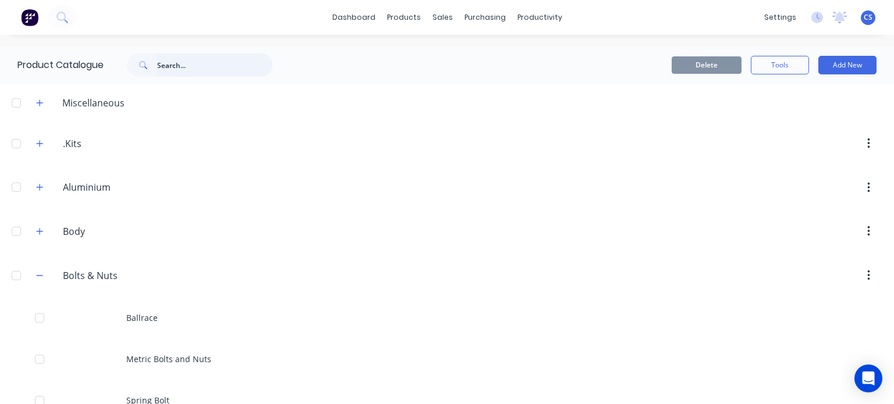
click at [198, 65] on input "text" at bounding box center [214, 65] width 115 height 23
paste input "M16X150"
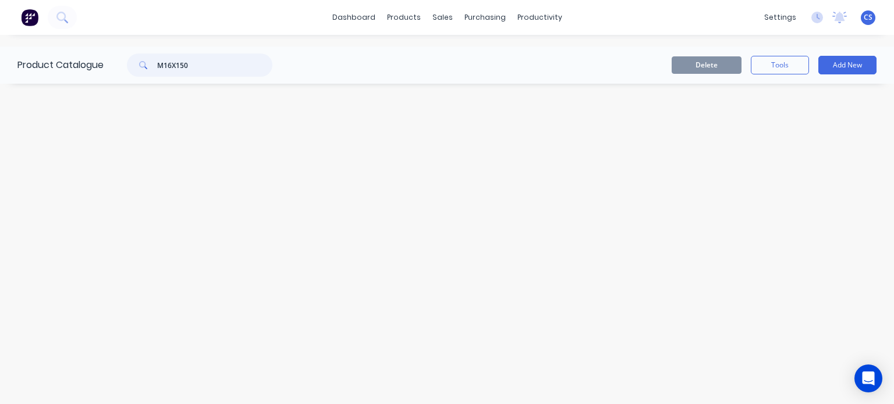
drag, startPoint x: 194, startPoint y: 66, endPoint x: 165, endPoint y: 68, distance: 28.6
click at [165, 68] on input "M16X150" at bounding box center [214, 65] width 115 height 23
type input "M9 16MMX150"
drag, startPoint x: 212, startPoint y: 67, endPoint x: 155, endPoint y: 72, distance: 56.7
click at [155, 72] on div "M9 16MMX150" at bounding box center [199, 65] width 145 height 23
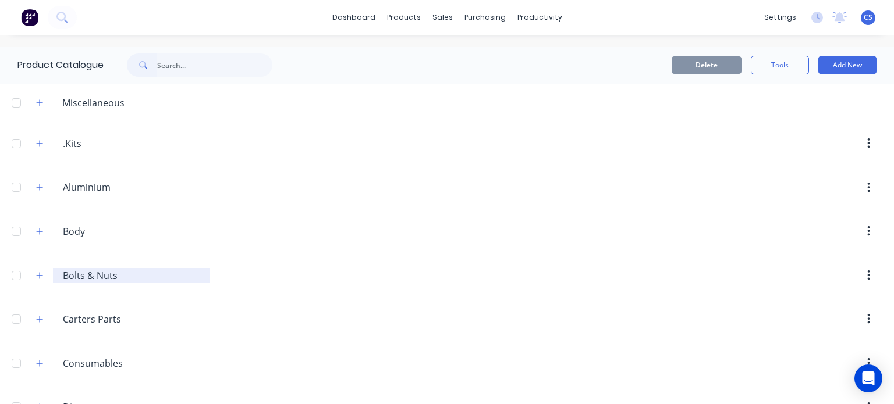
click at [105, 280] on input "Bolts & Nuts" at bounding box center [132, 276] width 138 height 14
click at [40, 279] on button "button" at bounding box center [40, 275] width 15 height 15
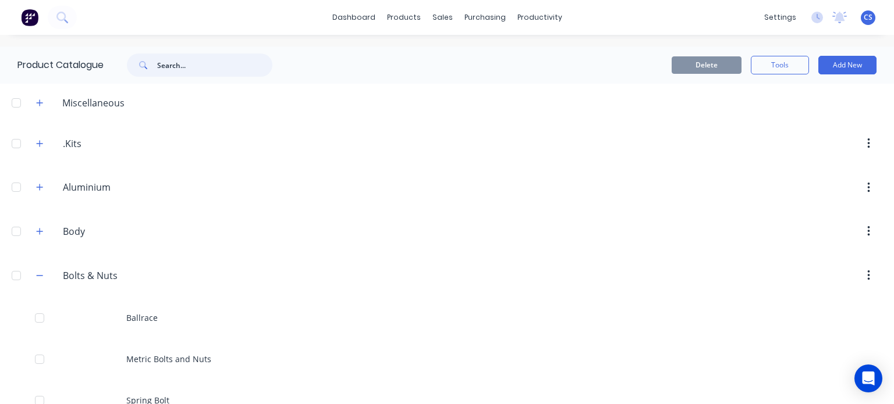
click at [171, 65] on input "text" at bounding box center [214, 65] width 115 height 23
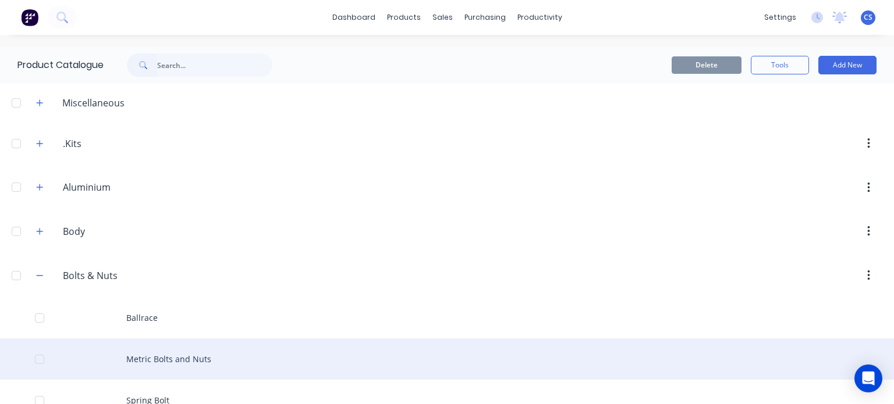
click at [187, 361] on div "Metric Bolts and Nuts" at bounding box center [447, 359] width 894 height 41
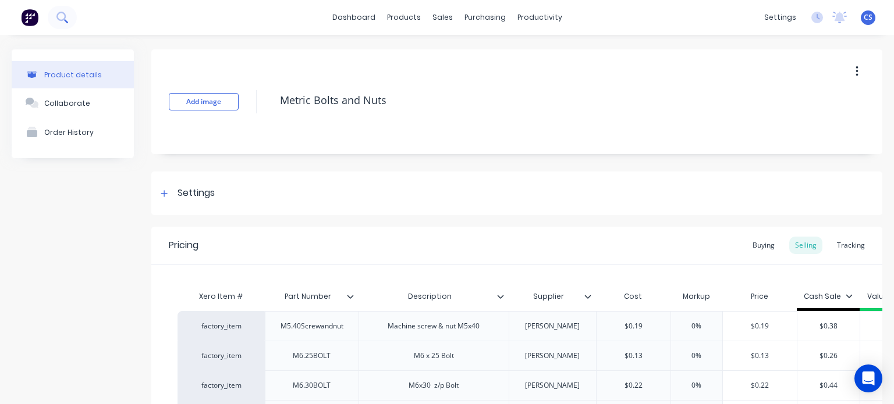
type textarea "x"
click at [65, 19] on icon at bounding box center [66, 21] width 4 height 4
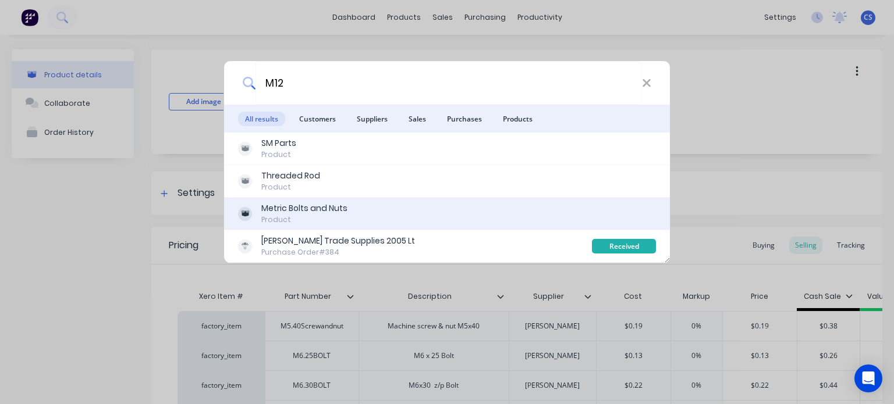
type input "M12"
click at [290, 212] on div "Metric Bolts and Nuts" at bounding box center [304, 209] width 86 height 12
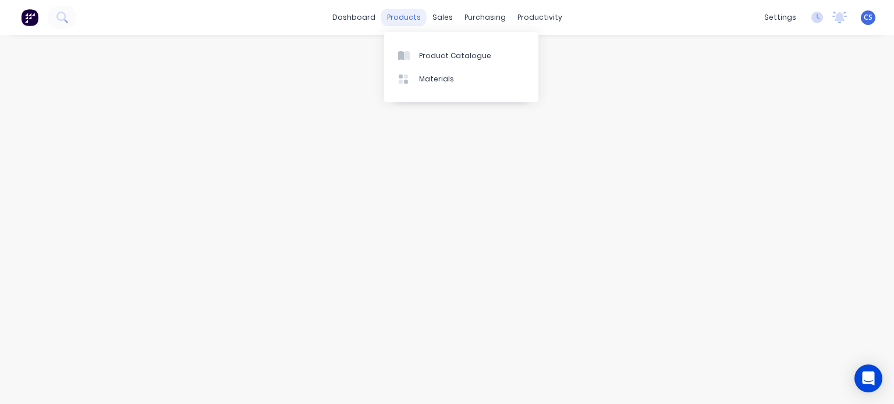
click at [396, 18] on div "products" at bounding box center [403, 17] width 45 height 17
click at [420, 55] on div "Product Catalogue" at bounding box center [455, 56] width 72 height 10
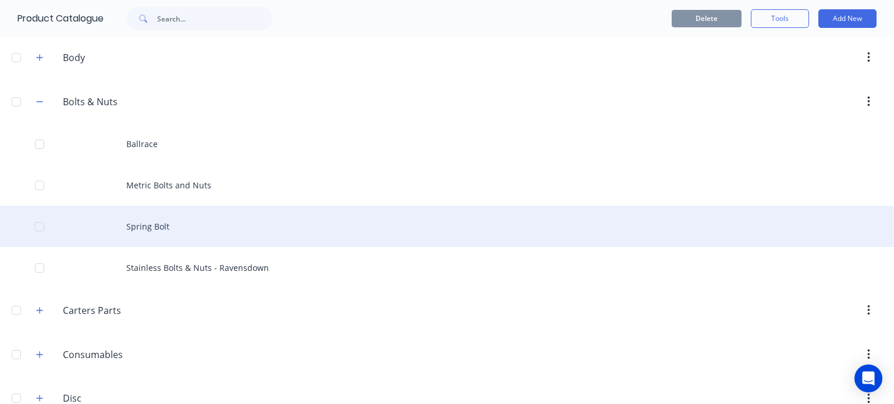
scroll to position [175, 0]
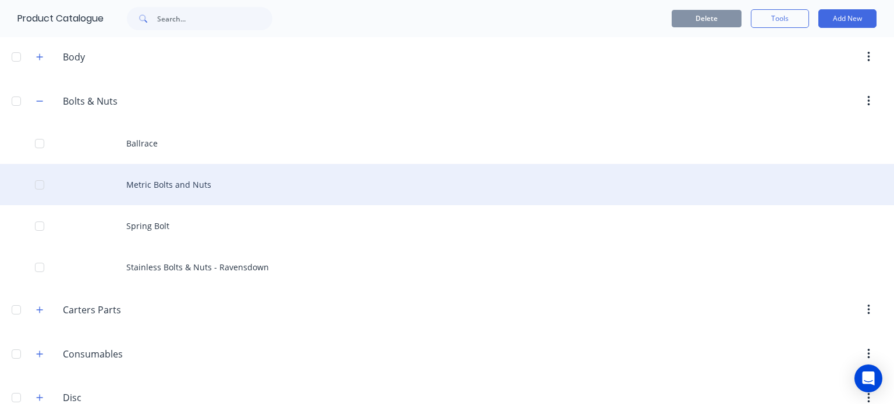
click at [168, 183] on div "Metric Bolts and Nuts" at bounding box center [447, 184] width 894 height 41
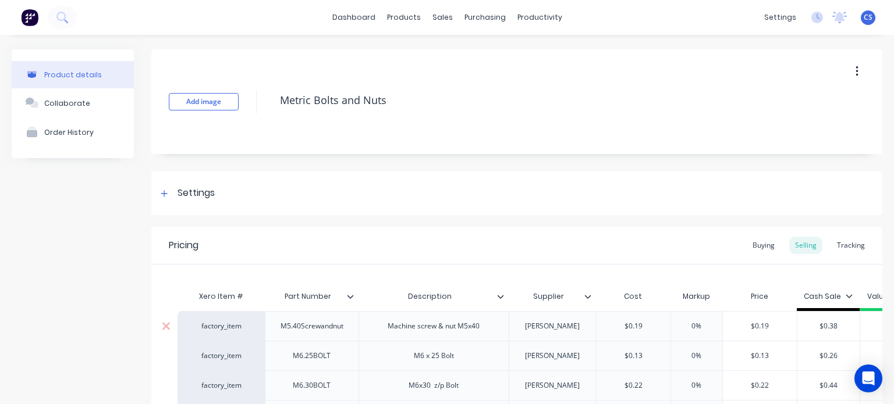
scroll to position [233, 0]
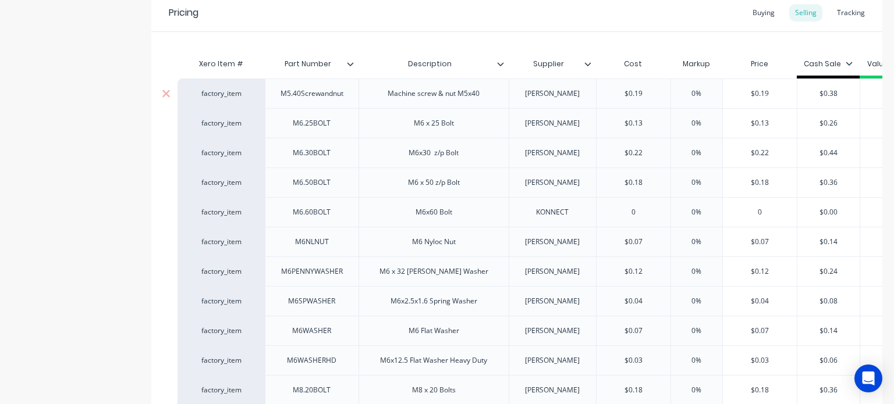
type textarea "x"
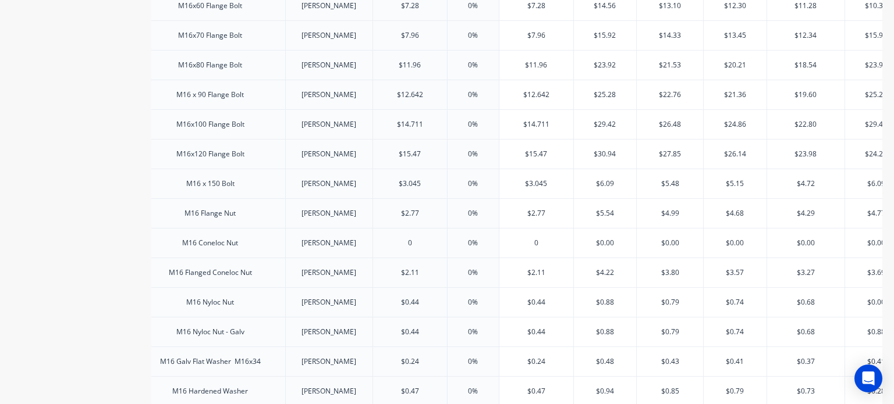
scroll to position [0, 0]
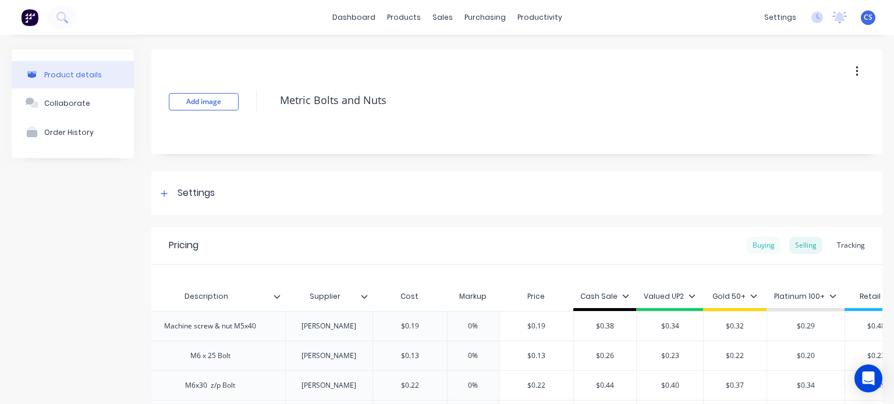
click at [749, 243] on div "Buying" at bounding box center [764, 245] width 34 height 17
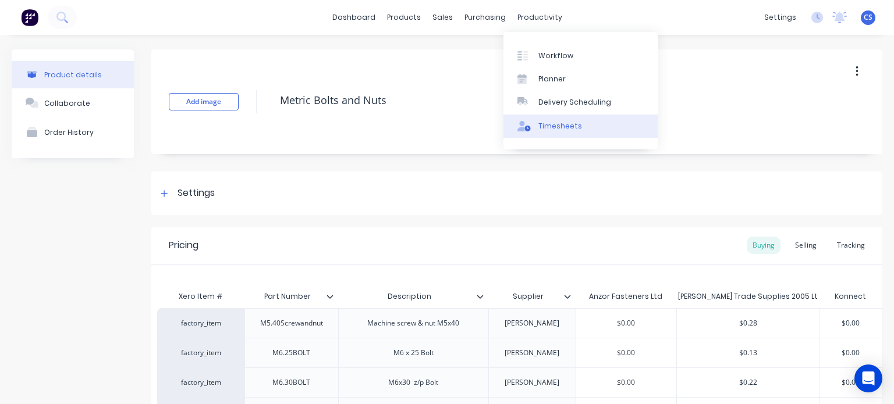
click at [545, 132] on link "Timesheets" at bounding box center [580, 126] width 154 height 23
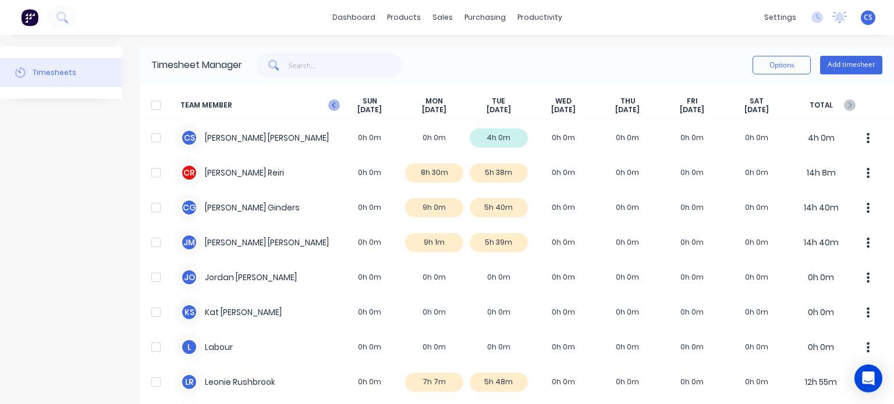
click at [333, 106] on icon "button" at bounding box center [333, 105] width 3 height 6
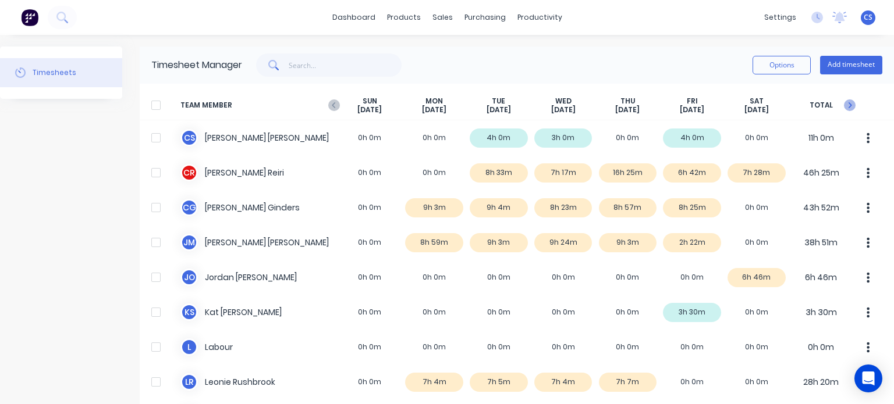
click at [844, 102] on icon "button" at bounding box center [850, 106] width 12 height 12
